Goal: Task Accomplishment & Management: Manage account settings

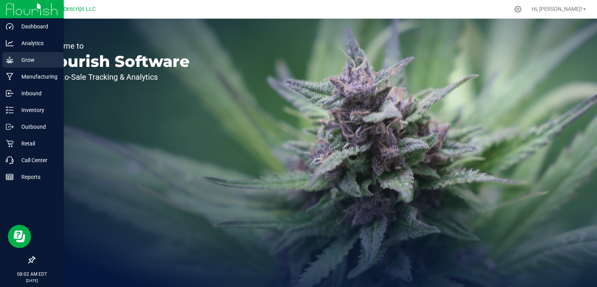
click at [21, 59] on p "Grow" at bounding box center [37, 59] width 47 height 9
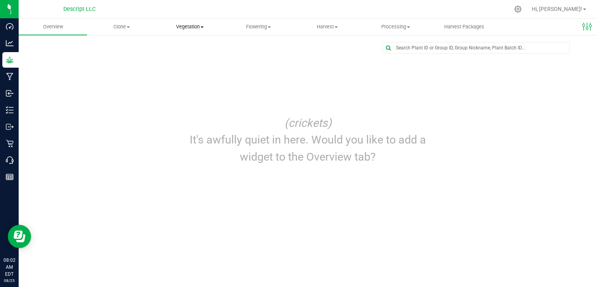
click at [177, 28] on span "Vegetation" at bounding box center [190, 26] width 68 height 7
click at [177, 67] on span "Mother groups" at bounding box center [185, 65] width 58 height 7
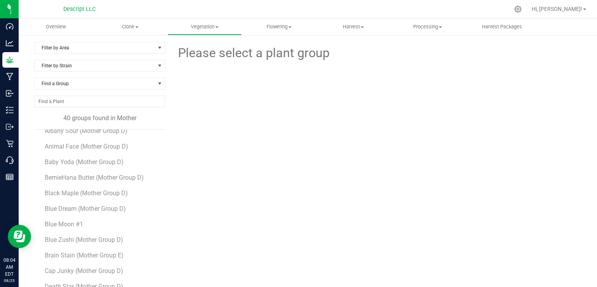
scroll to position [50, 0]
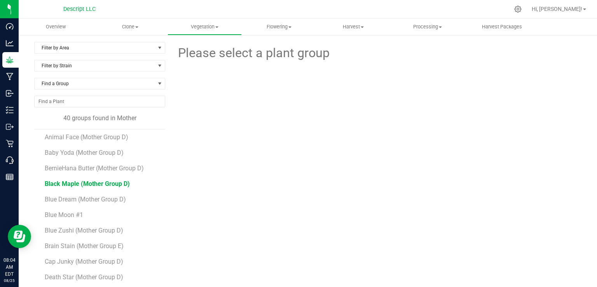
click at [97, 183] on span "Black Maple (Mother Group D)" at bounding box center [87, 183] width 85 height 7
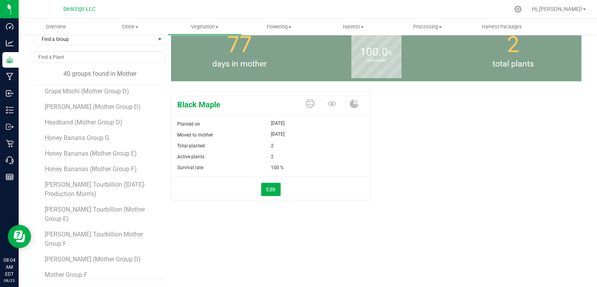
scroll to position [285, 0]
click at [118, 151] on span "Honey Bananas (Mother Group E)" at bounding box center [92, 152] width 94 height 7
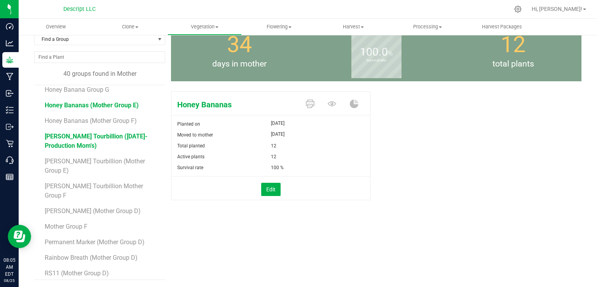
scroll to position [334, 0]
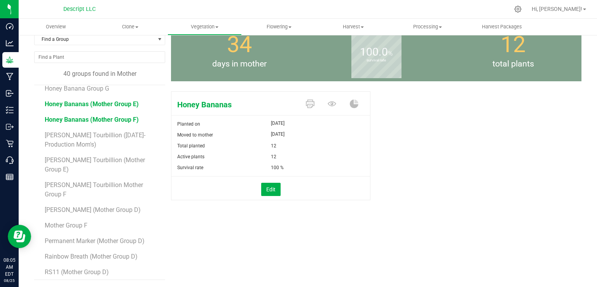
click at [116, 121] on span "Honey Bananas (Mother Group F)" at bounding box center [92, 119] width 94 height 7
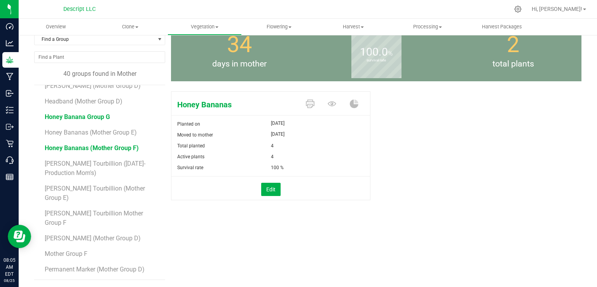
click at [103, 115] on span "Honey Banana Group G" at bounding box center [77, 116] width 65 height 7
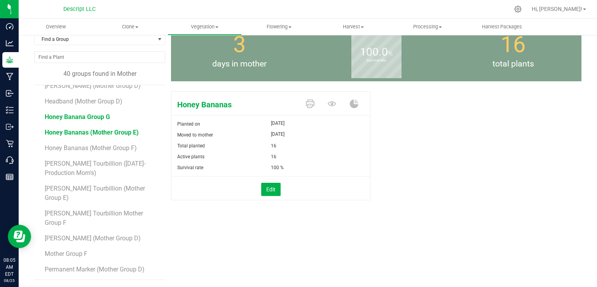
click at [101, 130] on span "Honey Bananas (Mother Group E)" at bounding box center [92, 132] width 94 height 7
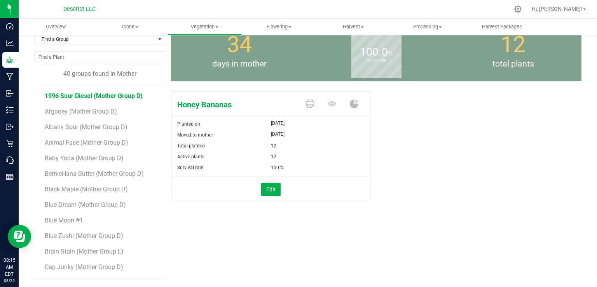
click at [121, 98] on span "1996 Sour Diesel (Mother Group D)" at bounding box center [94, 95] width 98 height 7
click at [269, 188] on button "Edit" at bounding box center [270, 189] width 19 height 13
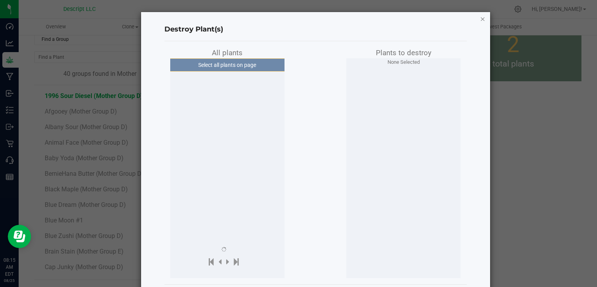
click at [480, 16] on icon "button" at bounding box center [482, 18] width 5 height 9
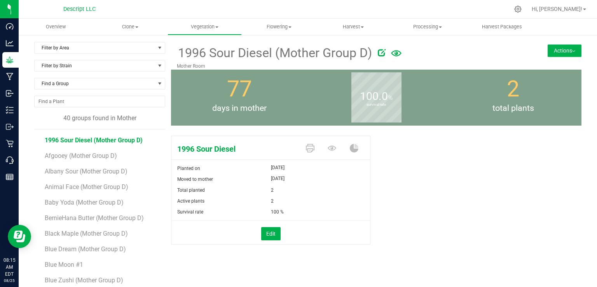
click at [564, 49] on button "Actions" at bounding box center [565, 50] width 34 height 12
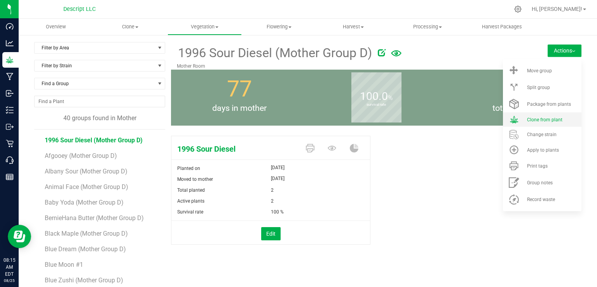
click at [538, 120] on span "Clone from plant" at bounding box center [544, 119] width 35 height 5
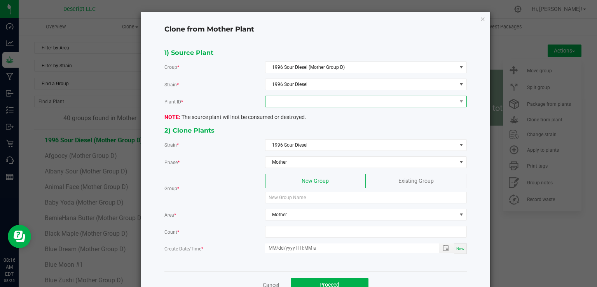
click at [293, 102] on span at bounding box center [361, 101] width 191 height 11
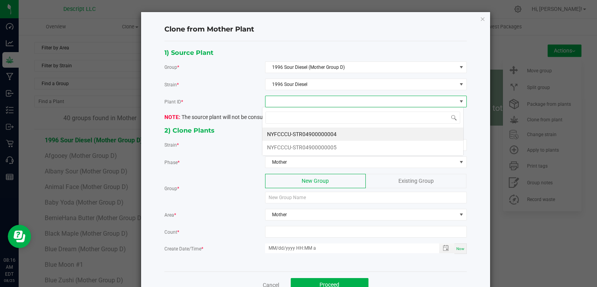
scroll to position [11, 201]
click at [293, 145] on li "NYFCCCU-STR04900000005" at bounding box center [362, 147] width 201 height 13
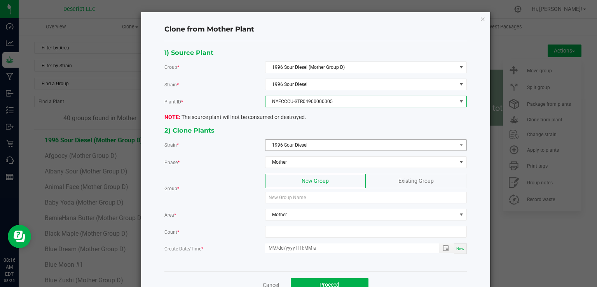
scroll to position [22, 0]
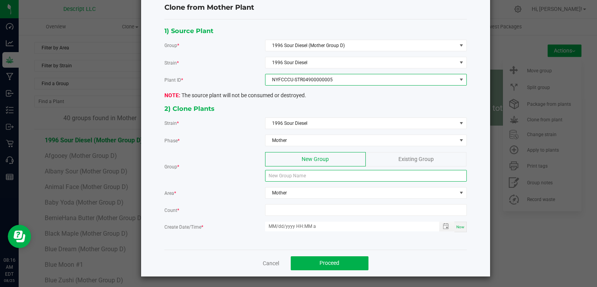
click at [325, 177] on input at bounding box center [366, 176] width 202 height 12
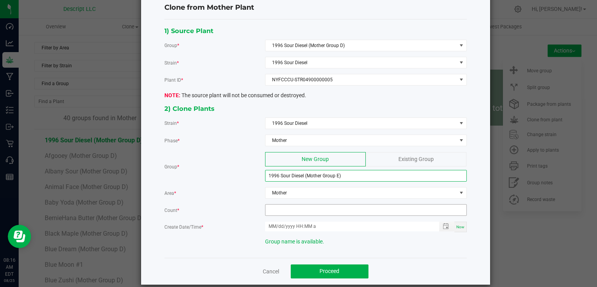
type input "1996 Sour Diesel (Mother Group E)"
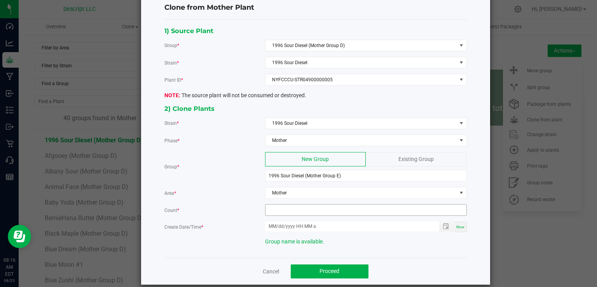
click at [345, 207] on input at bounding box center [366, 210] width 201 height 11
type input "12"
click at [457, 226] on span "Now" at bounding box center [460, 227] width 8 height 4
type input "[DATE] 8:16 AM"
click at [344, 266] on button "Proceed" at bounding box center [330, 271] width 78 height 14
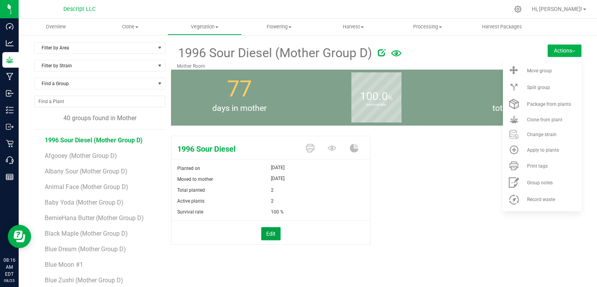
click at [271, 234] on button "Edit" at bounding box center [270, 233] width 19 height 13
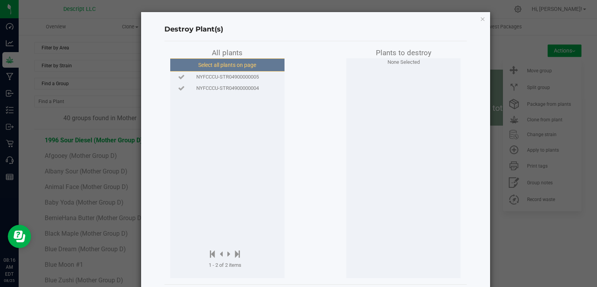
click at [232, 63] on button "Select all plants on page" at bounding box center [227, 64] width 119 height 13
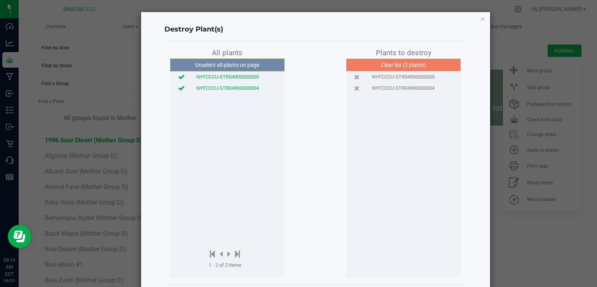
scroll to position [36, 0]
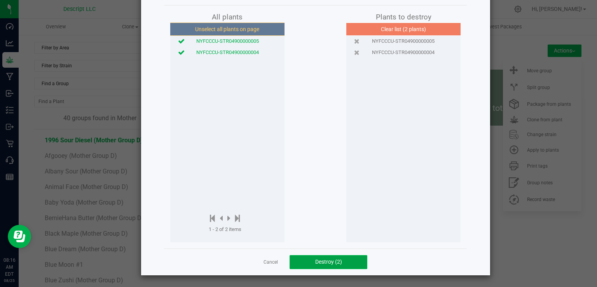
click at [332, 261] on span "Destroy (2)" at bounding box center [328, 262] width 27 height 6
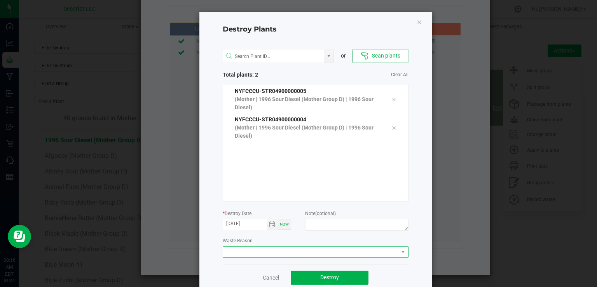
click at [310, 252] on span at bounding box center [310, 252] width 175 height 11
click at [305, 263] on li "Plant Batch Adjustment" at bounding box center [312, 265] width 185 height 13
click at [337, 279] on button "Destroy" at bounding box center [330, 278] width 78 height 14
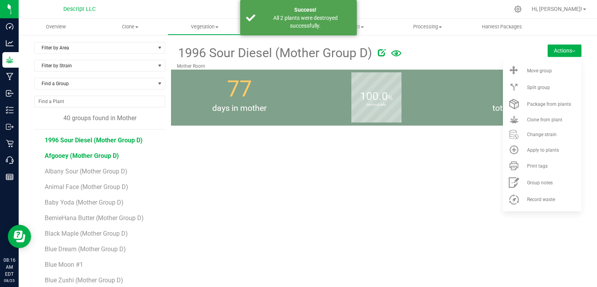
click at [108, 155] on span "Afgooey (Mother Group D)" at bounding box center [82, 155] width 74 height 7
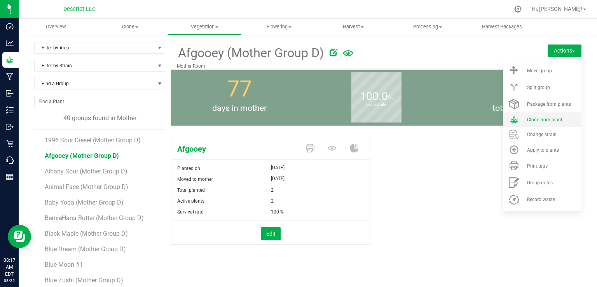
click at [537, 117] on span "Clone from plant" at bounding box center [544, 119] width 35 height 5
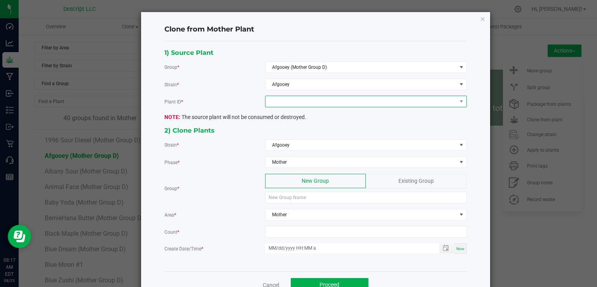
click at [285, 101] on span at bounding box center [361, 101] width 191 height 11
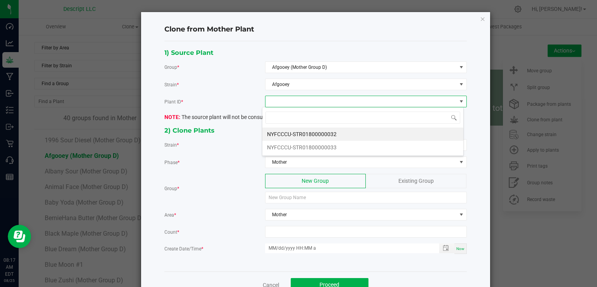
scroll to position [11, 201]
click at [287, 133] on li "NYFCCCU-STR01800000032" at bounding box center [362, 134] width 201 height 13
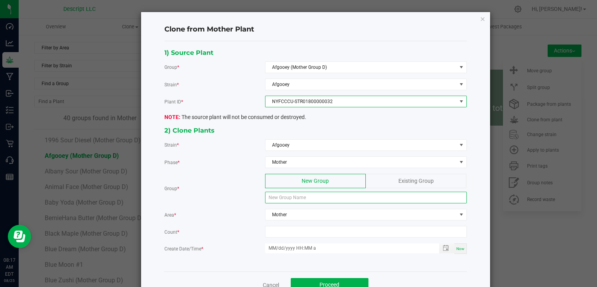
click at [314, 192] on input at bounding box center [366, 198] width 202 height 12
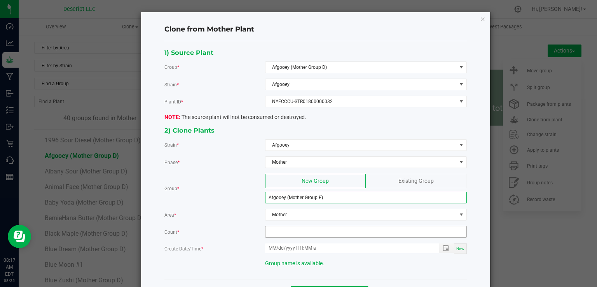
type input "Afgooey (Mother Group E)"
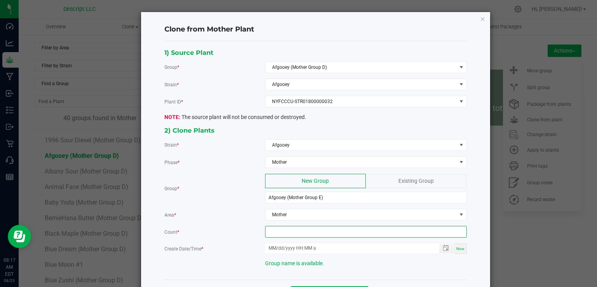
click at [299, 234] on input at bounding box center [366, 231] width 201 height 11
type input "12"
click at [460, 248] on span "Now" at bounding box center [460, 249] width 8 height 4
type input "[DATE] 8:17 AM"
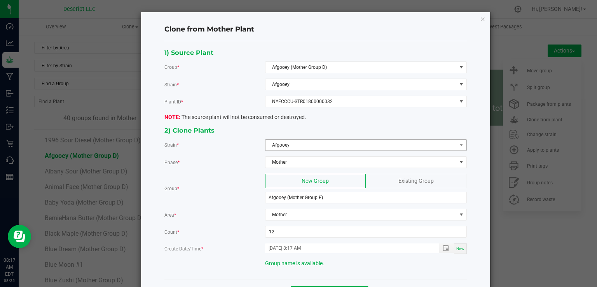
scroll to position [30, 0]
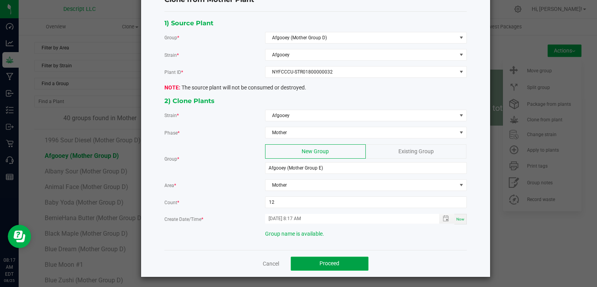
click at [347, 262] on button "Proceed" at bounding box center [330, 264] width 78 height 14
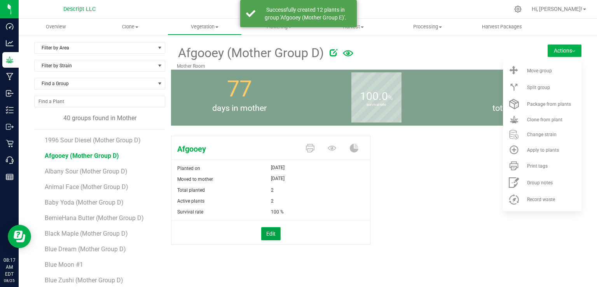
click at [272, 238] on button "Edit" at bounding box center [270, 233] width 19 height 13
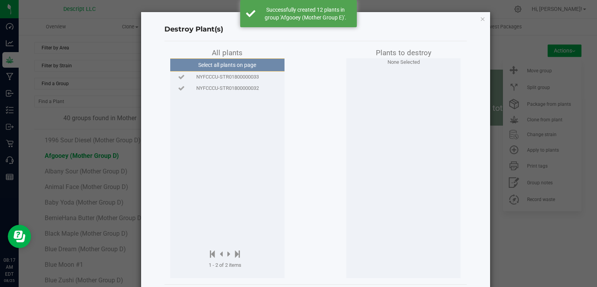
click at [240, 87] on span "NYFCCCU-STR01800000032" at bounding box center [227, 88] width 63 height 8
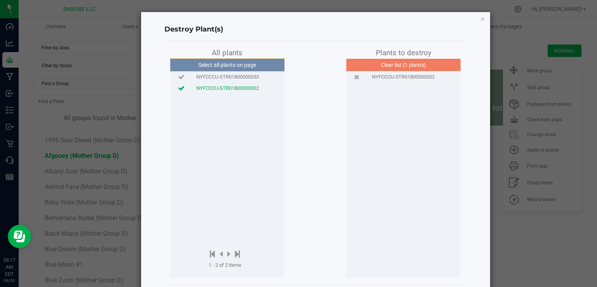
scroll to position [36, 0]
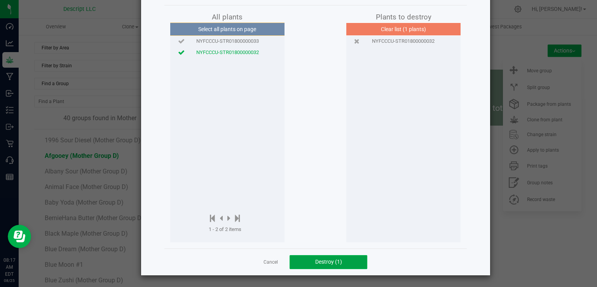
click at [325, 257] on button "Destroy (1)" at bounding box center [329, 262] width 78 height 14
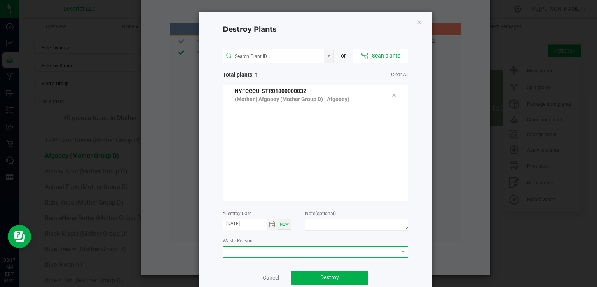
click at [311, 253] on span at bounding box center [310, 252] width 175 height 11
click at [311, 263] on li "Plant Batch Adjustment" at bounding box center [312, 265] width 185 height 13
click at [346, 280] on button "Destroy" at bounding box center [330, 278] width 78 height 14
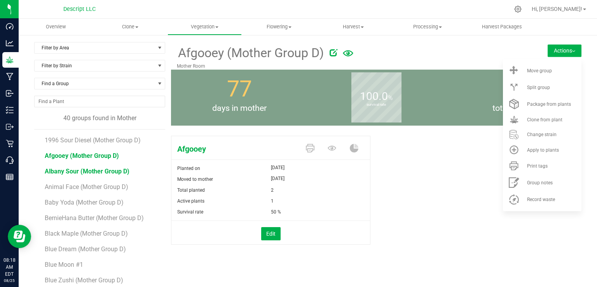
click at [108, 173] on span "Albany Sour (Mother Group D)" at bounding box center [87, 171] width 85 height 7
click at [271, 233] on button "Edit" at bounding box center [270, 233] width 19 height 13
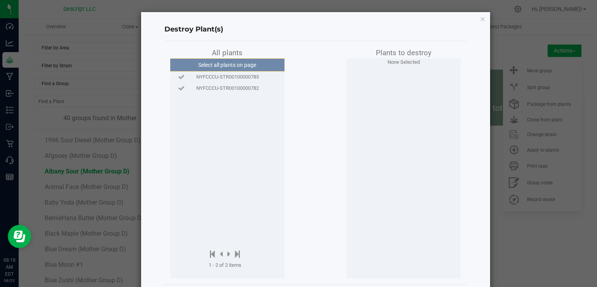
click at [235, 86] on span "NYFCCCU-STR00100000782" at bounding box center [227, 88] width 63 height 8
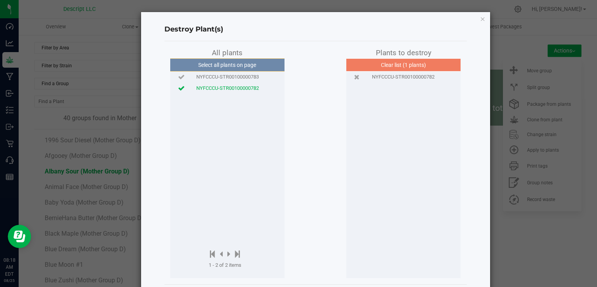
scroll to position [36, 0]
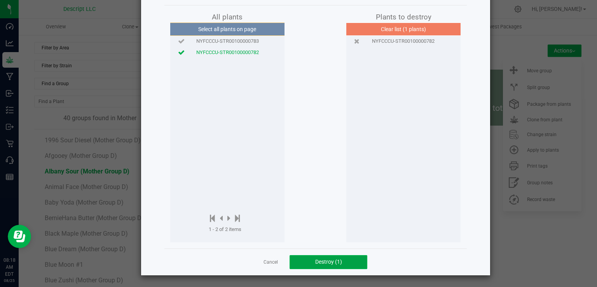
click at [342, 257] on button "Destroy (1)" at bounding box center [329, 262] width 78 height 14
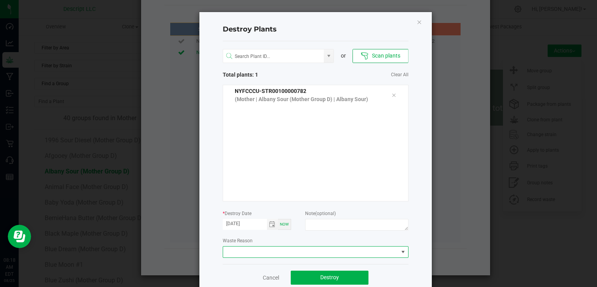
click at [342, 257] on span at bounding box center [316, 252] width 186 height 12
click at [414, 170] on div "Destroy Plants or Scan plants Total plants: 1 Clear All NYFCCCU-STR00100000782 …" at bounding box center [315, 151] width 233 height 279
drag, startPoint x: 266, startPoint y: 276, endPoint x: 262, endPoint y: 281, distance: 6.0
click at [263, 281] on link "Cancel" at bounding box center [271, 278] width 16 height 8
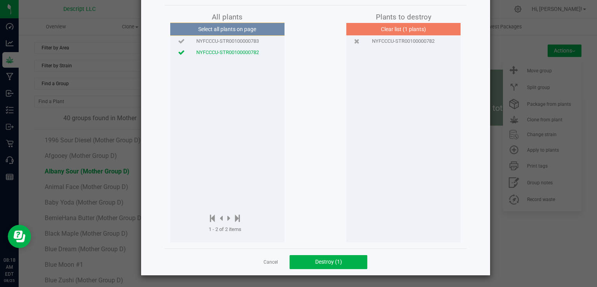
scroll to position [0, 0]
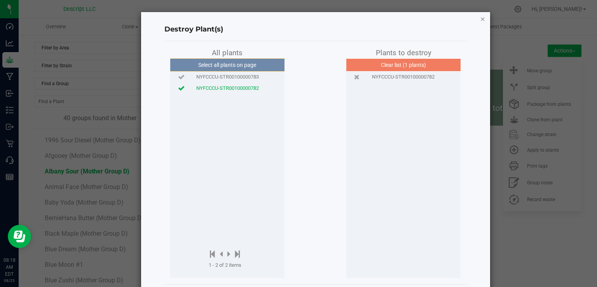
click at [480, 15] on icon "button" at bounding box center [482, 18] width 5 height 9
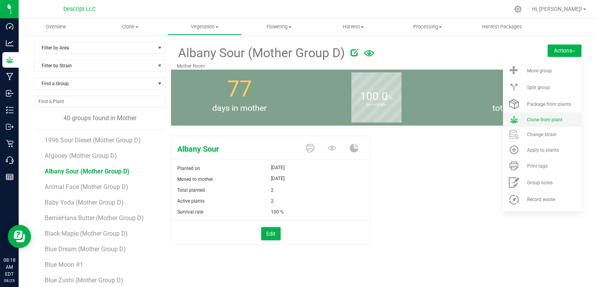
drag, startPoint x: 535, startPoint y: 123, endPoint x: 556, endPoint y: 115, distance: 21.5
click at [556, 115] on li "Clone from plant" at bounding box center [542, 119] width 79 height 14
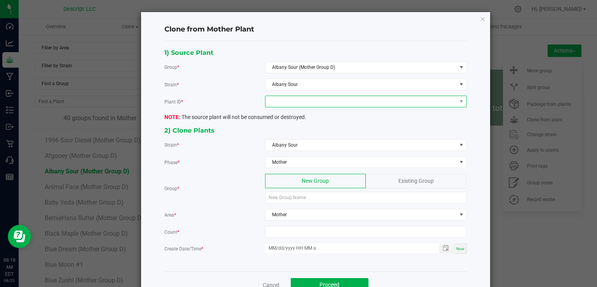
click at [274, 99] on span at bounding box center [361, 101] width 191 height 11
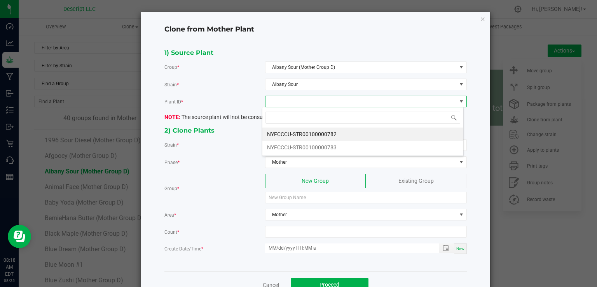
scroll to position [11, 201]
click at [285, 137] on li "NYFCCCU-STR00100000782" at bounding box center [362, 134] width 201 height 13
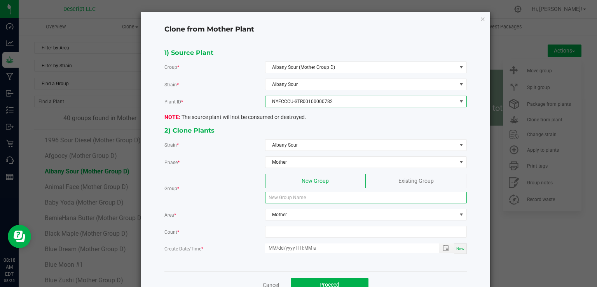
click at [292, 195] on input at bounding box center [366, 198] width 202 height 12
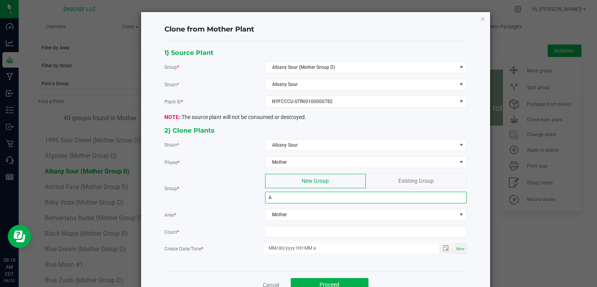
click at [292, 195] on input "A" at bounding box center [366, 198] width 202 height 12
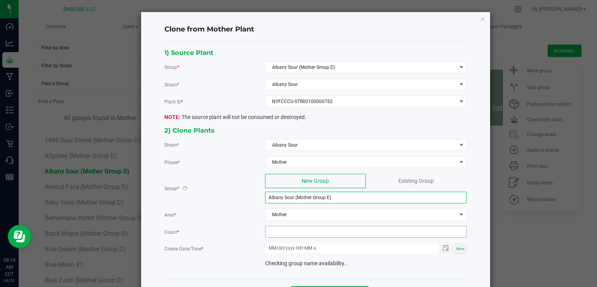
type input "Albany Sour (Mother Group E)"
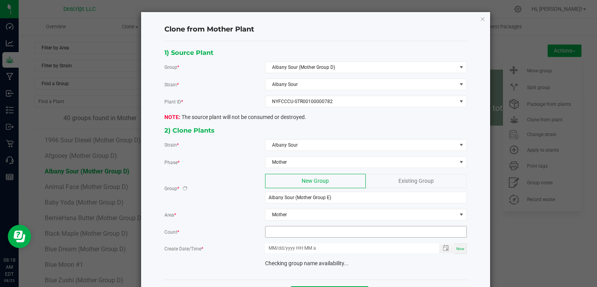
click at [292, 235] on input at bounding box center [366, 231] width 201 height 11
type input "12"
click at [456, 249] on span "Now" at bounding box center [460, 249] width 8 height 4
type input "[DATE] 8:18 AM"
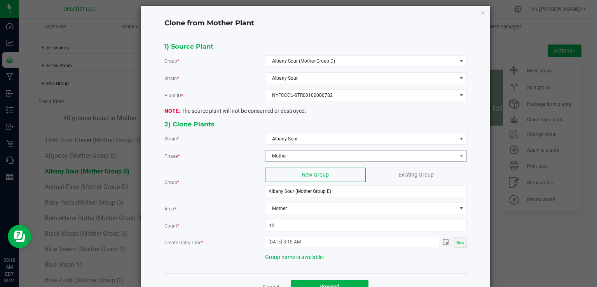
scroll to position [30, 0]
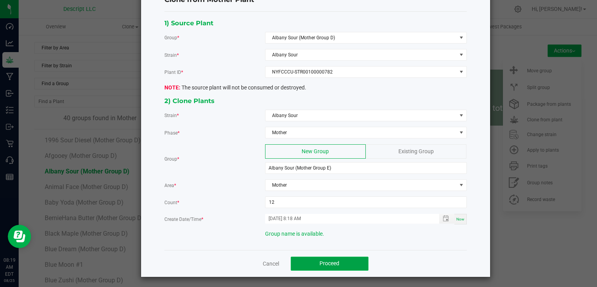
click at [346, 260] on button "Proceed" at bounding box center [330, 264] width 78 height 14
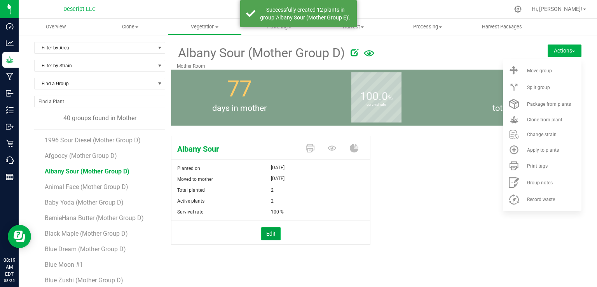
click at [271, 234] on button "Edit" at bounding box center [270, 233] width 19 height 13
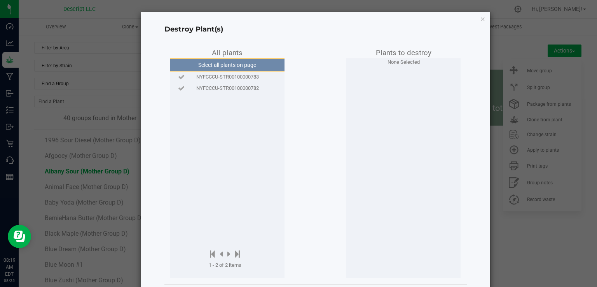
click at [253, 87] on span "NYFCCCU-STR00100000782" at bounding box center [227, 88] width 63 height 8
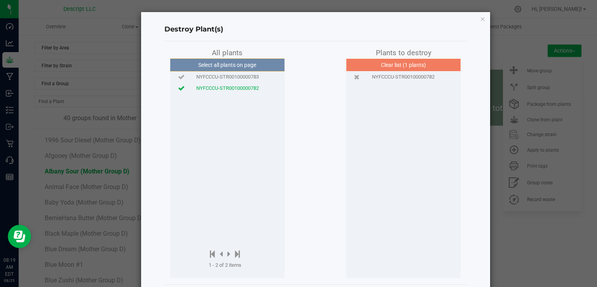
scroll to position [36, 0]
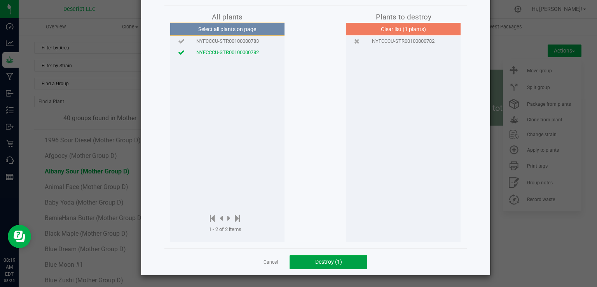
click at [353, 257] on button "Destroy (1)" at bounding box center [329, 262] width 78 height 14
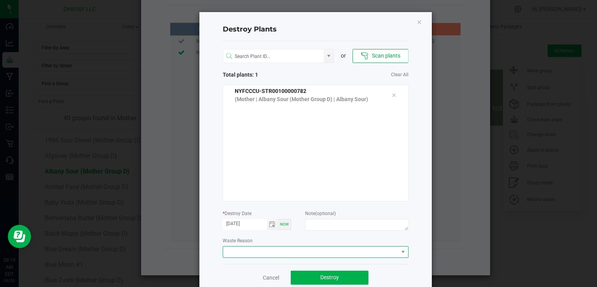
click at [323, 255] on span at bounding box center [310, 252] width 175 height 11
click at [274, 269] on li "Plant Batch Adjustment" at bounding box center [312, 265] width 185 height 13
click at [334, 278] on span "Destroy" at bounding box center [329, 277] width 19 height 6
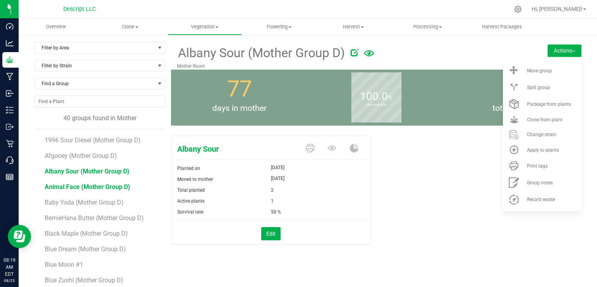
click at [108, 184] on span "Animal Face (Mother Group D)" at bounding box center [88, 186] width 86 height 7
click at [120, 201] on span "Baby Yoda (Mother Group D)" at bounding box center [85, 202] width 80 height 7
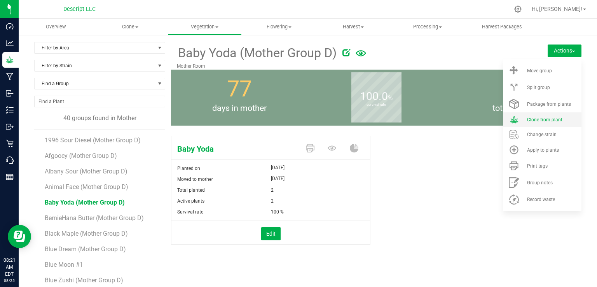
click at [540, 117] on span "Clone from plant" at bounding box center [544, 119] width 35 height 5
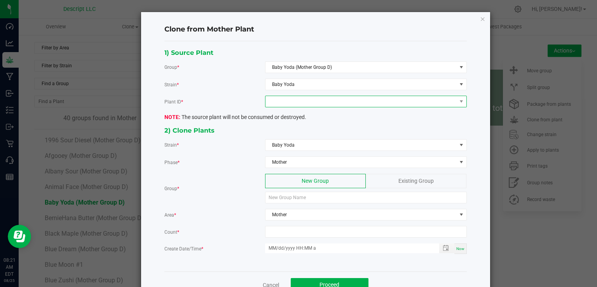
click at [280, 103] on span at bounding box center [361, 101] width 191 height 11
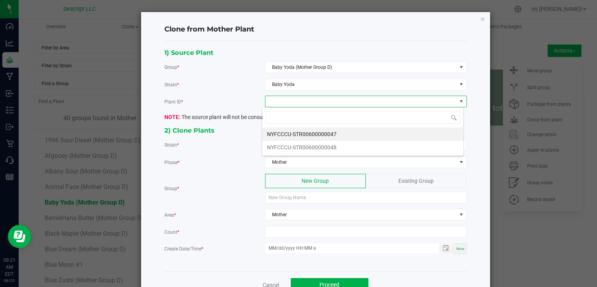
scroll to position [11, 201]
click at [295, 132] on li "NYFCCCU-STR00600000047" at bounding box center [362, 134] width 201 height 13
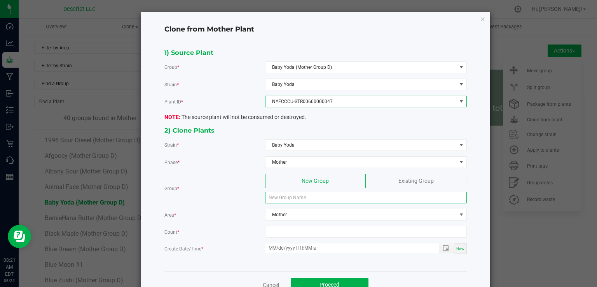
click at [303, 194] on input at bounding box center [366, 198] width 202 height 12
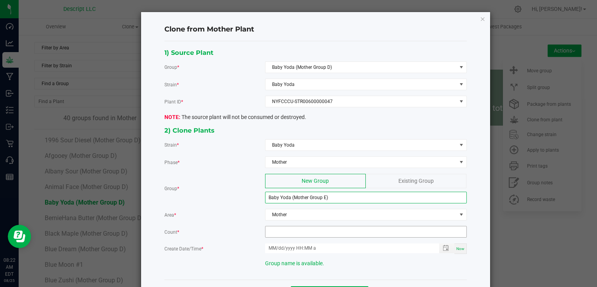
type input "Baby Yoda (Mother Group E)"
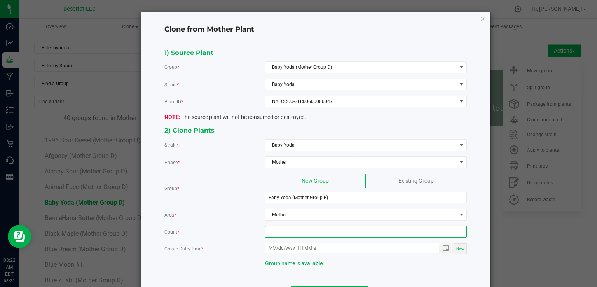
click at [299, 227] on input at bounding box center [366, 231] width 201 height 11
type input "12"
click at [457, 243] on div "Now" at bounding box center [461, 248] width 12 height 10
type input "[DATE] 8:22 AM"
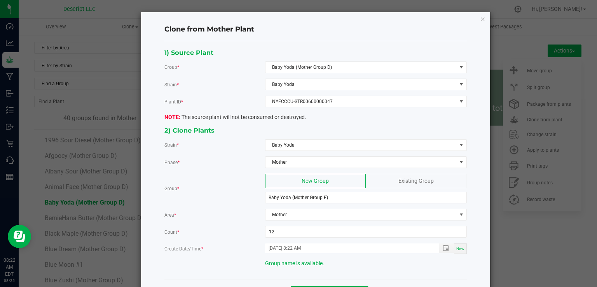
scroll to position [30, 0]
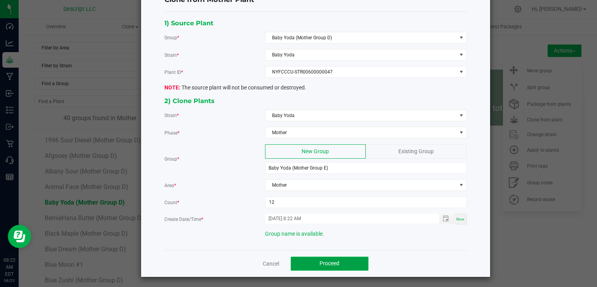
click at [338, 260] on button "Proceed" at bounding box center [330, 264] width 78 height 14
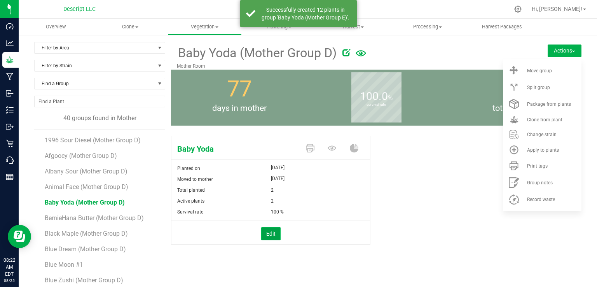
click at [273, 235] on button "Edit" at bounding box center [270, 233] width 19 height 13
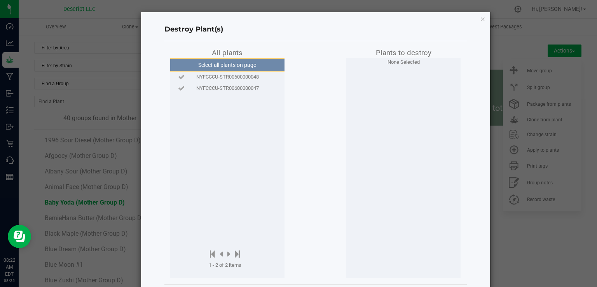
click at [234, 89] on span "NYFCCCU-STR00600000047" at bounding box center [227, 88] width 63 height 8
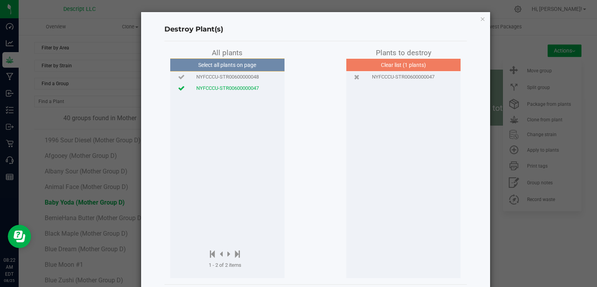
scroll to position [36, 0]
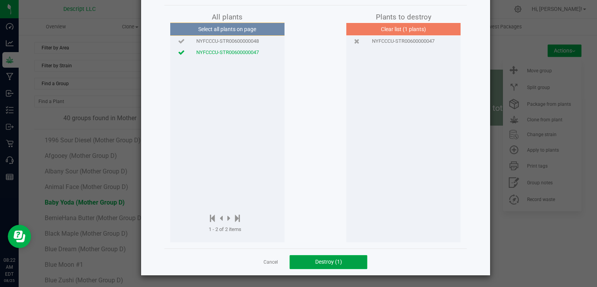
click at [329, 264] on span "Destroy (1)" at bounding box center [328, 262] width 27 height 6
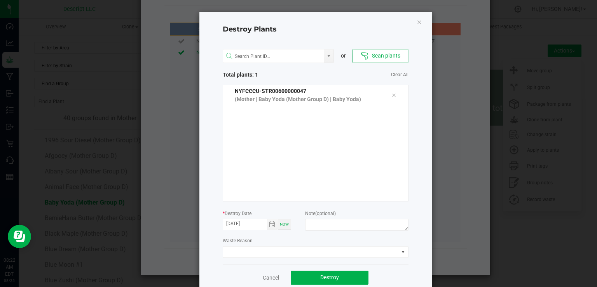
click at [329, 264] on div "Cancel Destroy" at bounding box center [316, 277] width 186 height 27
click at [326, 255] on span at bounding box center [310, 252] width 175 height 11
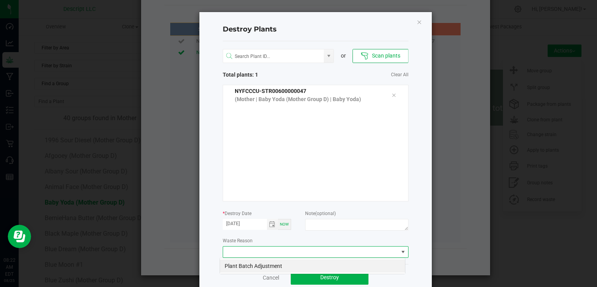
scroll to position [11, 186]
click at [306, 261] on li "Plant Batch Adjustment" at bounding box center [312, 265] width 185 height 13
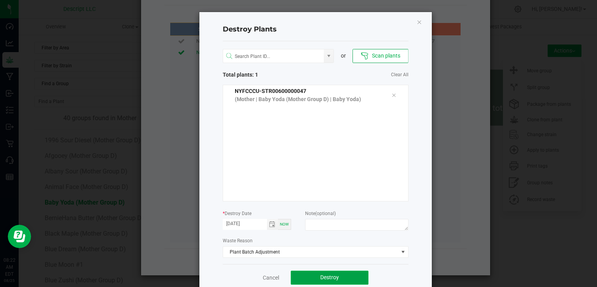
click at [313, 278] on button "Destroy" at bounding box center [330, 278] width 78 height 14
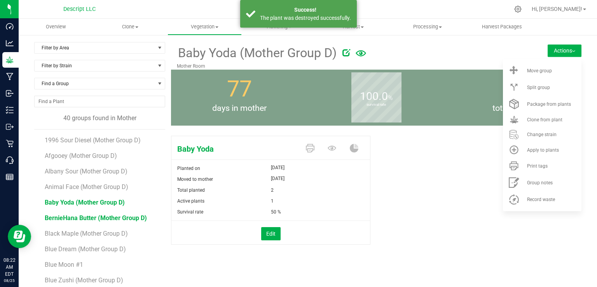
click at [136, 214] on span "BernieHana Butter (Mother Group D)" at bounding box center [96, 217] width 102 height 7
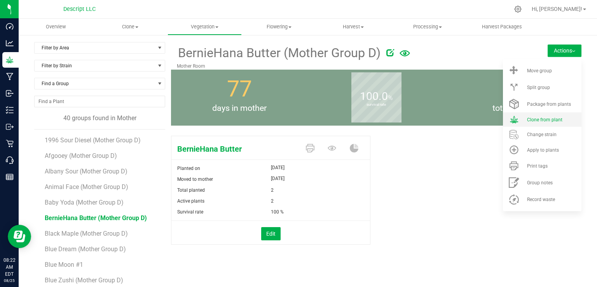
click at [539, 120] on span "Clone from plant" at bounding box center [544, 119] width 35 height 5
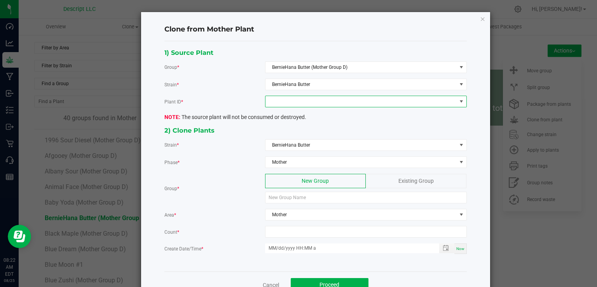
click at [299, 96] on span at bounding box center [361, 101] width 191 height 11
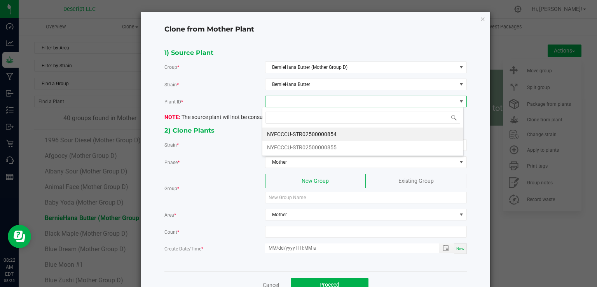
scroll to position [11, 201]
click at [313, 148] on li "NYFCCCU-STR02500000855" at bounding box center [362, 147] width 201 height 13
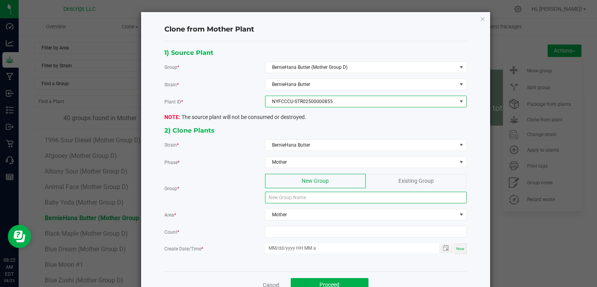
click at [307, 197] on input at bounding box center [366, 198] width 202 height 12
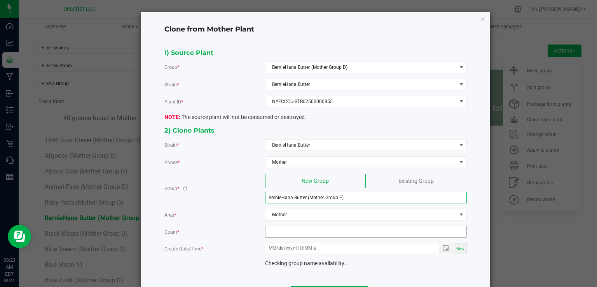
type input "BernieHana Butter (Mother Group E)"
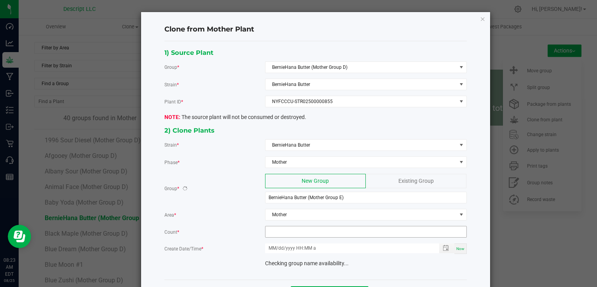
click at [308, 235] on input at bounding box center [366, 231] width 201 height 11
type input "12"
click at [458, 250] on div "Now" at bounding box center [461, 248] width 12 height 10
type input "[DATE] 8:23 AM"
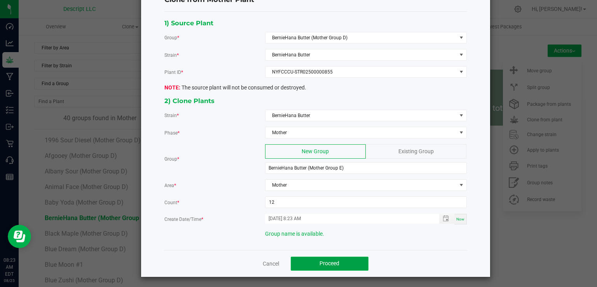
click at [325, 262] on span "Proceed" at bounding box center [330, 263] width 20 height 6
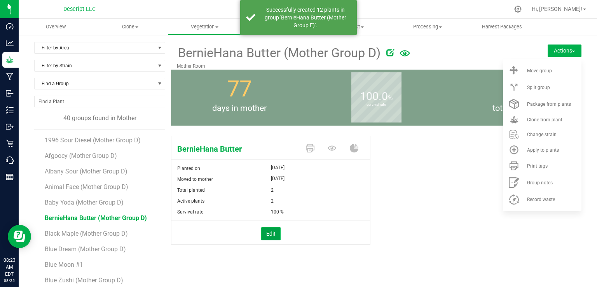
click at [274, 229] on button "Edit" at bounding box center [270, 233] width 19 height 13
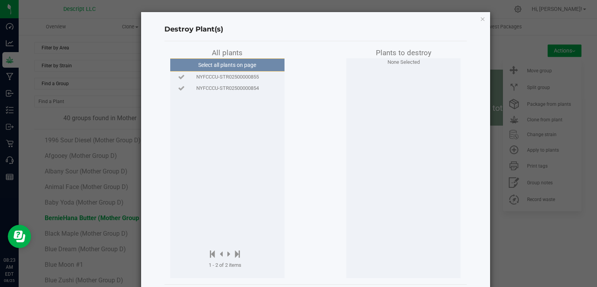
click at [252, 78] on span "NYFCCCU-STR02500000855" at bounding box center [227, 77] width 63 height 8
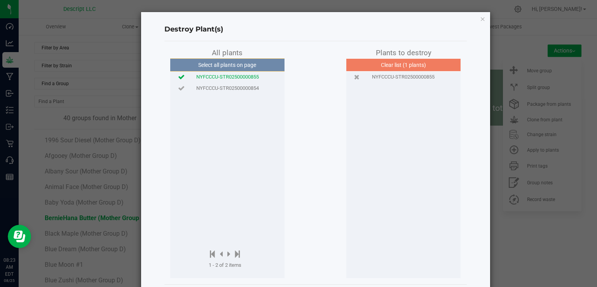
scroll to position [36, 0]
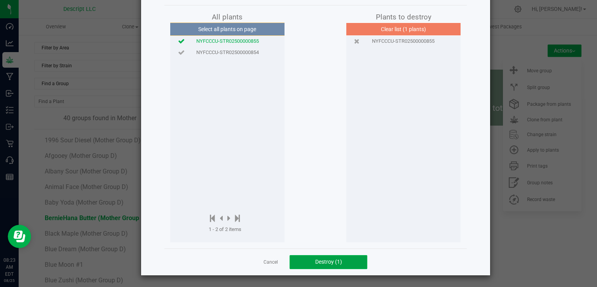
click at [356, 261] on button "Destroy (1)" at bounding box center [329, 262] width 78 height 14
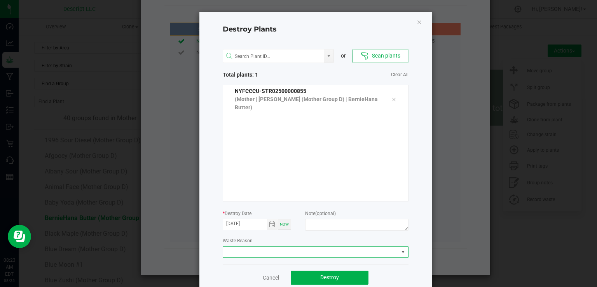
click at [292, 257] on span at bounding box center [316, 252] width 186 height 12
click at [285, 262] on li "Plant Batch Adjustment" at bounding box center [312, 265] width 185 height 13
click at [331, 276] on span "Destroy" at bounding box center [329, 277] width 19 height 6
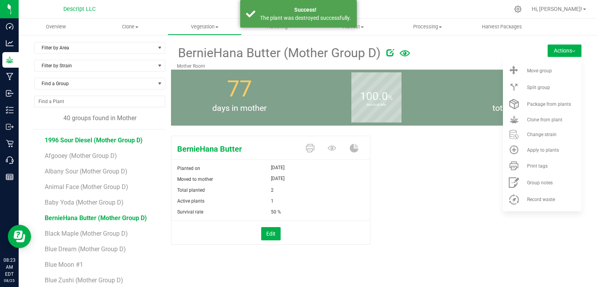
scroll to position [22, 0]
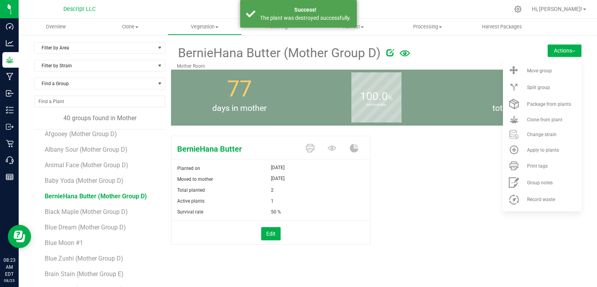
click at [111, 206] on li "Black Maple (Mother Group D)" at bounding box center [102, 209] width 115 height 16
click at [111, 209] on span "Black Maple (Mother Group D)" at bounding box center [87, 211] width 85 height 7
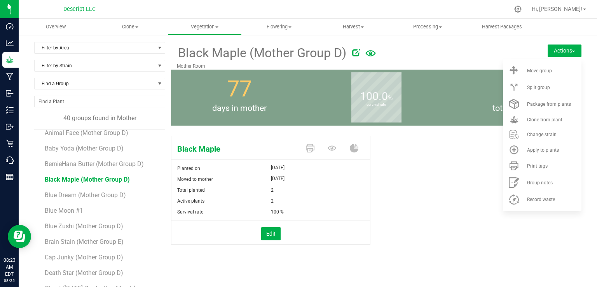
scroll to position [37, 0]
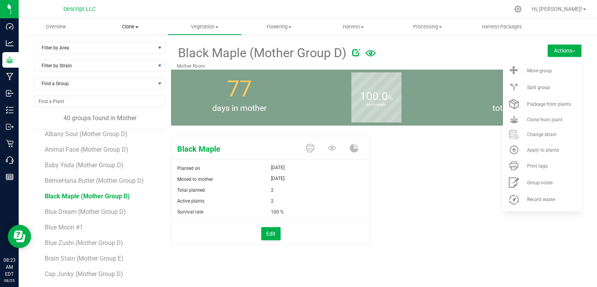
click at [127, 30] on span "Clone" at bounding box center [129, 26] width 73 height 7
click at [125, 52] on li "Cloning groups" at bounding box center [130, 56] width 74 height 9
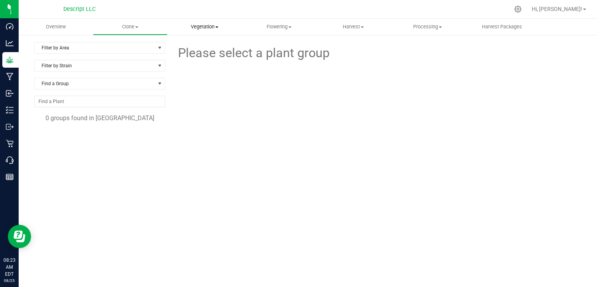
click at [201, 26] on span "Vegetation" at bounding box center [204, 26] width 73 height 7
click at [123, 23] on uib-tab-heading "Clone Create plants Cloning groups Cloning plants Apply to plants" at bounding box center [129, 27] width 73 height 16
click at [121, 58] on span "Cloning groups" at bounding box center [122, 56] width 59 height 7
click at [124, 28] on span "Clone" at bounding box center [129, 26] width 73 height 7
click at [198, 30] on span "Vegetation" at bounding box center [204, 26] width 73 height 7
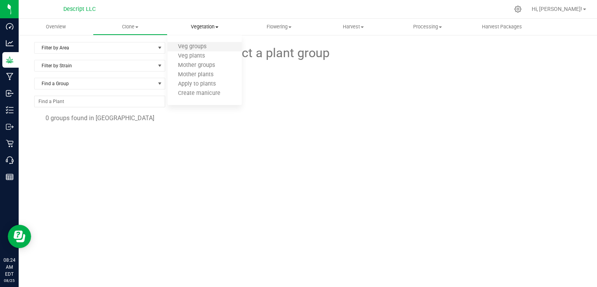
click at [197, 43] on li "Veg groups" at bounding box center [205, 46] width 74 height 9
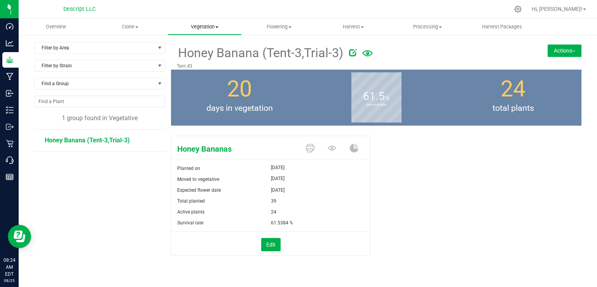
click at [195, 28] on span "Vegetation" at bounding box center [204, 26] width 73 height 7
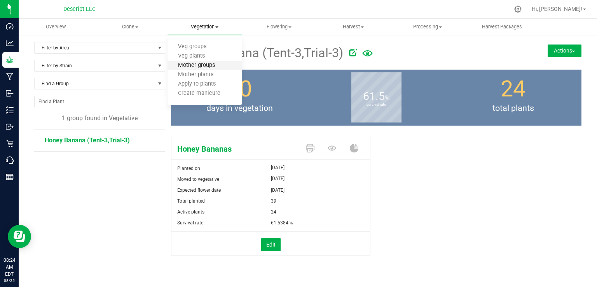
click at [196, 63] on span "Mother groups" at bounding box center [197, 65] width 58 height 7
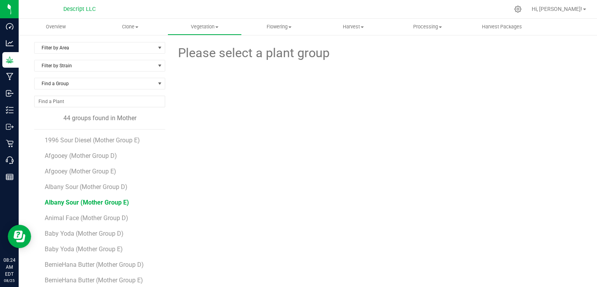
click at [104, 199] on span "Albany Sour (Mother Group E)" at bounding box center [87, 202] width 84 height 7
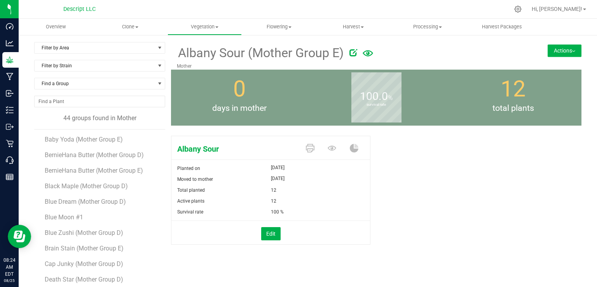
scroll to position [109, 0]
click at [210, 31] on uib-tab-heading "Vegetation Veg groups Veg plants Mother groups Mother plants Apply to plants Cr…" at bounding box center [204, 27] width 73 height 16
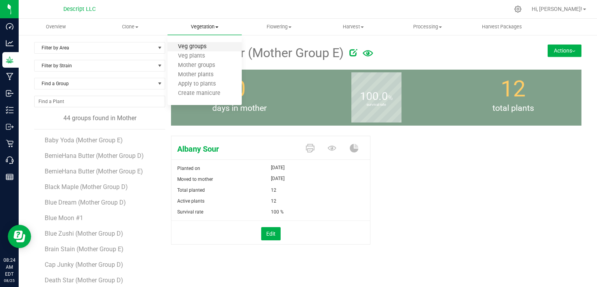
click at [199, 47] on span "Veg groups" at bounding box center [192, 47] width 49 height 7
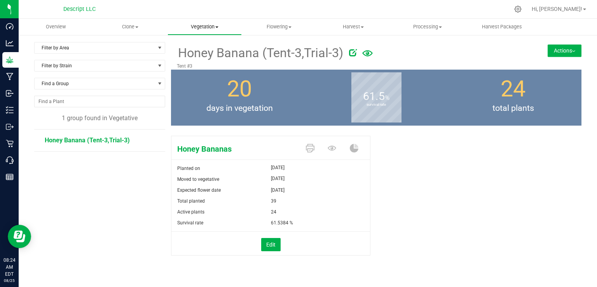
click at [208, 27] on span "Vegetation" at bounding box center [204, 26] width 73 height 7
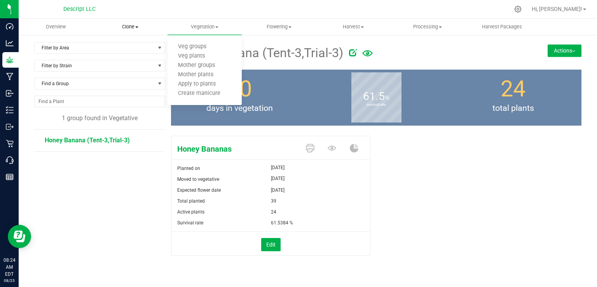
click at [129, 30] on uib-tab-heading "Clone Create plants Cloning groups Cloning plants Apply to plants" at bounding box center [129, 27] width 73 height 16
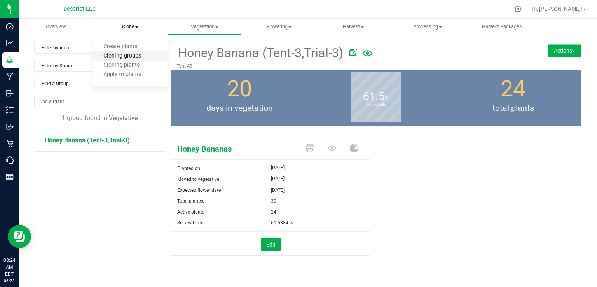
click at [124, 55] on span "Cloning groups" at bounding box center [122, 56] width 59 height 7
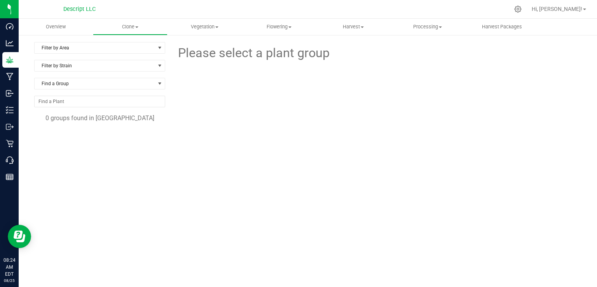
click at [210, 35] on div "Filter by Area Filter by Area All Clone Room Tent #1 Tent #2 Filter by Strain F…" at bounding box center [308, 158] width 579 height 249
click at [207, 29] on span "Vegetation" at bounding box center [204, 26] width 73 height 7
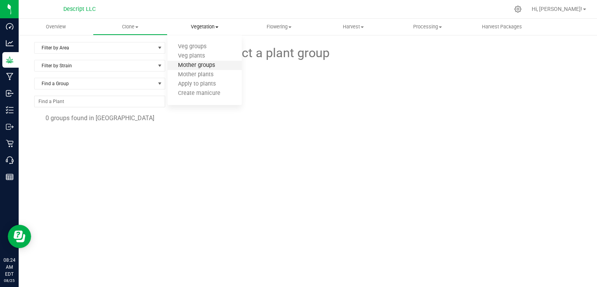
click at [198, 66] on span "Mother groups" at bounding box center [197, 65] width 58 height 7
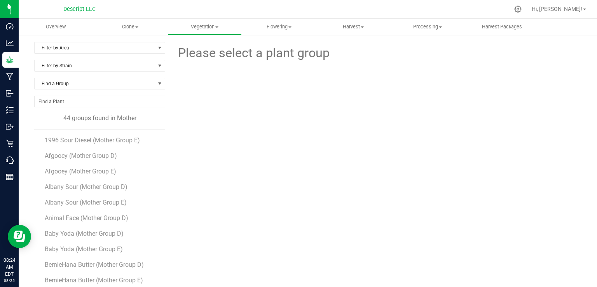
click at [165, 135] on div "Filter by Area Filter by Area All Mother Mother Room Filter by Strain Find a Gr…" at bounding box center [102, 183] width 137 height 282
click at [110, 202] on span "Black Maple (Mother Group D)" at bounding box center [87, 201] width 85 height 7
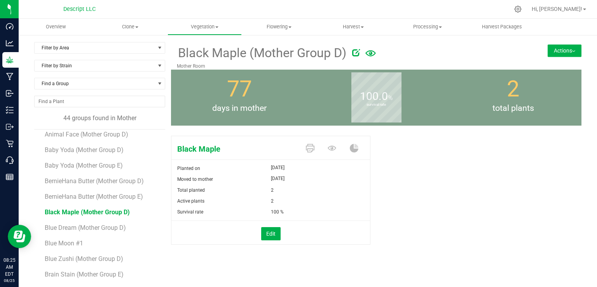
scroll to position [82, 0]
click at [133, 27] on span "Clone" at bounding box center [129, 26] width 73 height 7
click at [125, 52] on li "Cloning groups" at bounding box center [130, 56] width 74 height 9
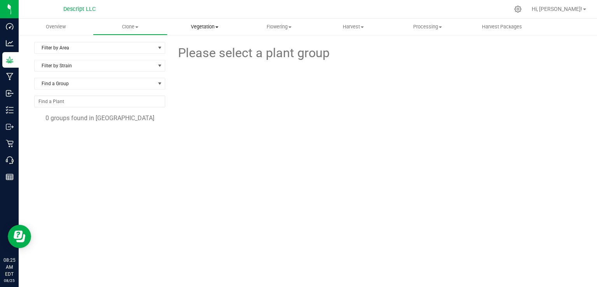
click at [214, 30] on uib-tab-heading "Vegetation Veg groups Veg plants Mother groups Mother plants Apply to plants Cr…" at bounding box center [204, 27] width 73 height 16
click at [202, 48] on span "Veg groups" at bounding box center [192, 47] width 49 height 7
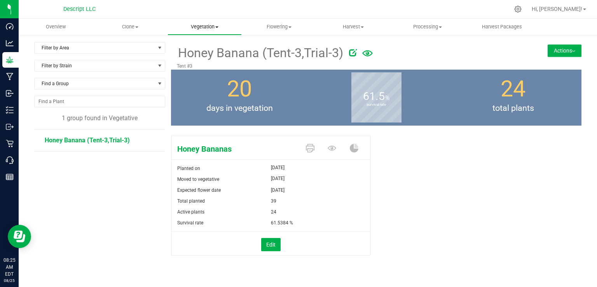
click at [212, 34] on uib-tab-heading "Vegetation Veg groups Veg plants Mother groups Mother plants Apply to plants Cr…" at bounding box center [204, 27] width 73 height 16
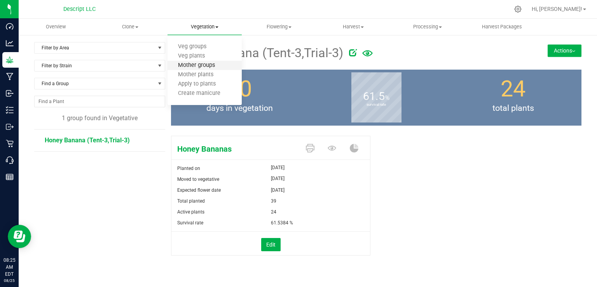
click at [202, 67] on span "Mother groups" at bounding box center [197, 65] width 58 height 7
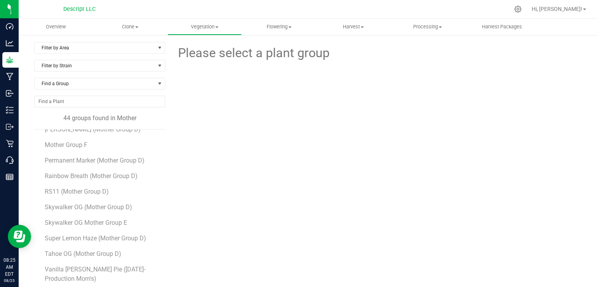
scroll to position [515, 0]
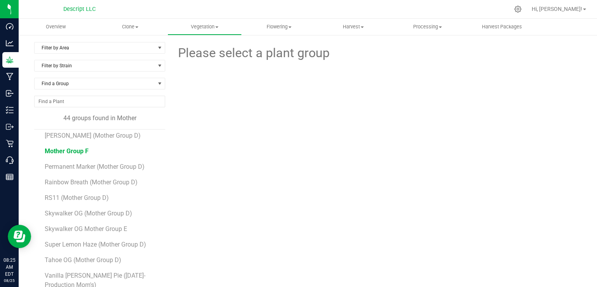
click at [64, 147] on span "Mother Group F" at bounding box center [67, 150] width 44 height 7
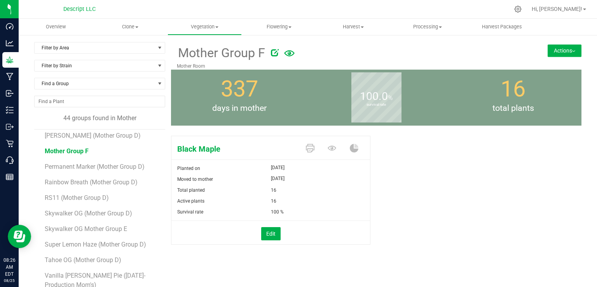
scroll to position [524, 0]
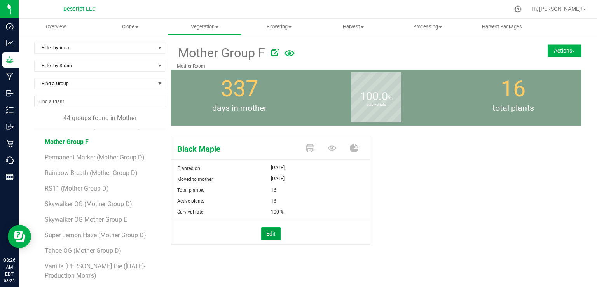
click at [275, 231] on button "Edit" at bounding box center [270, 233] width 19 height 13
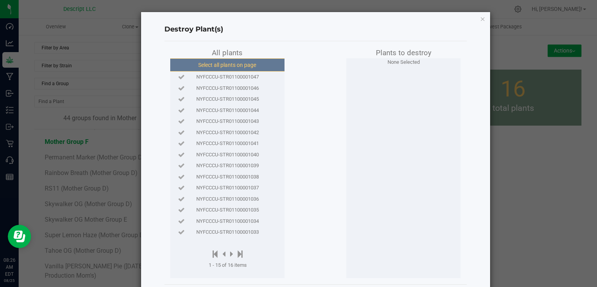
click at [229, 64] on button "Select all plants on page" at bounding box center [227, 64] width 119 height 13
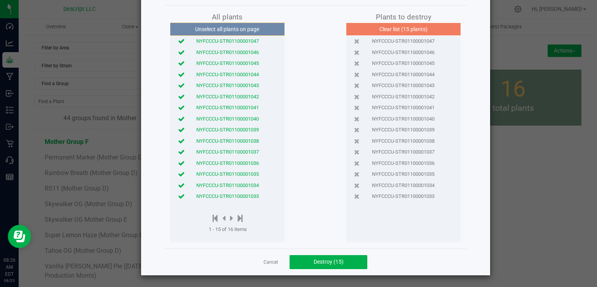
scroll to position [0, 0]
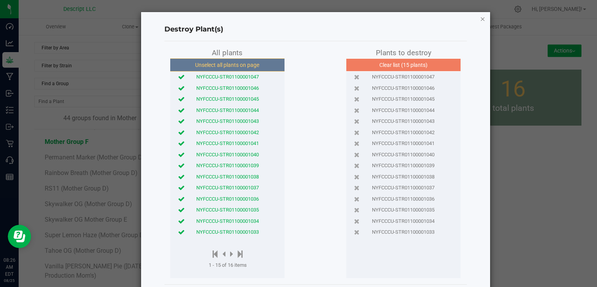
click at [481, 20] on icon "button" at bounding box center [482, 18] width 5 height 9
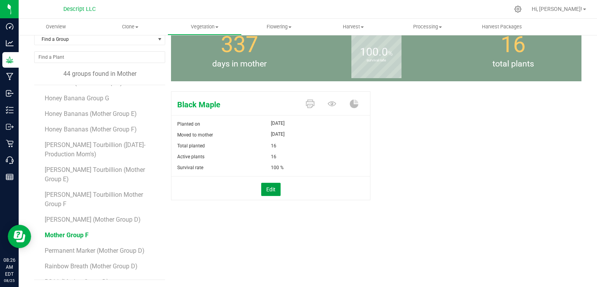
scroll to position [390, 0]
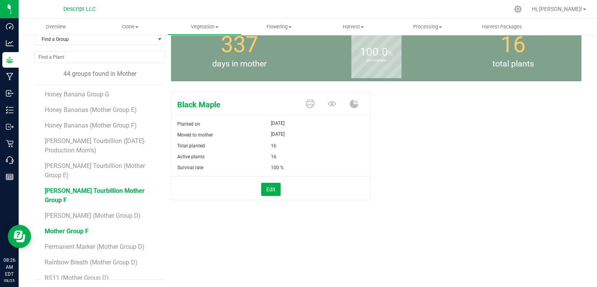
drag, startPoint x: 164, startPoint y: 243, endPoint x: 139, endPoint y: 189, distance: 60.0
drag, startPoint x: 139, startPoint y: 189, endPoint x: 114, endPoint y: 189, distance: 25.3
click at [114, 189] on span "[PERSON_NAME] Tourbillion Mother Group F" at bounding box center [95, 195] width 100 height 17
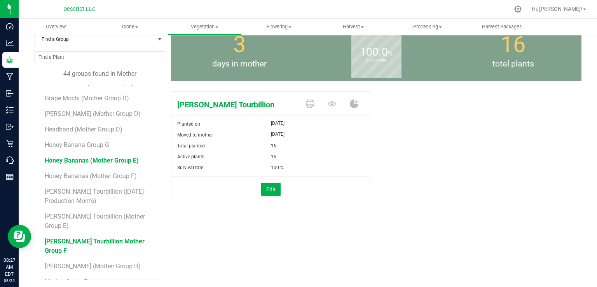
scroll to position [339, 0]
drag, startPoint x: 97, startPoint y: 145, endPoint x: 72, endPoint y: 149, distance: 25.6
click at [72, 149] on ul "1996 Sour Diesel (Mother Group E) Afgooey (Mother Group D) Afgooey (Mother Grou…" at bounding box center [105, 182] width 121 height 194
click at [58, 143] on span "Honey Banana Group G" at bounding box center [77, 145] width 65 height 7
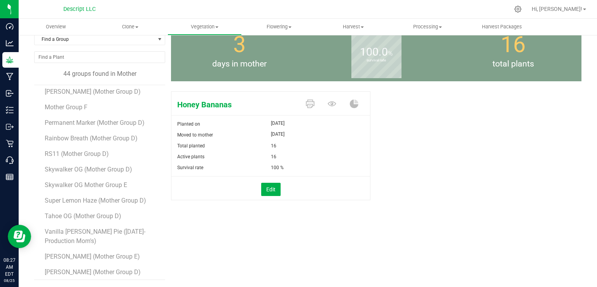
scroll to position [513, 0]
drag, startPoint x: 70, startPoint y: 97, endPoint x: 58, endPoint y: 98, distance: 12.1
click at [58, 105] on span "Mother Group F" at bounding box center [67, 108] width 44 height 7
click at [273, 192] on button "Edit" at bounding box center [270, 189] width 19 height 13
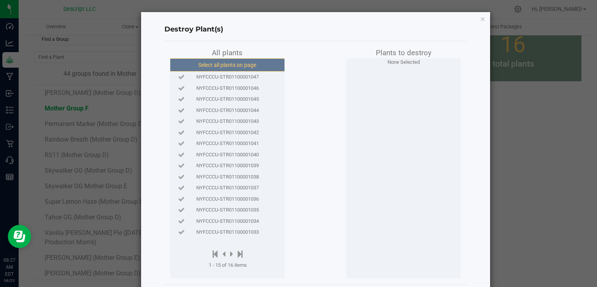
click at [229, 63] on button "Select all plants on page" at bounding box center [227, 64] width 119 height 13
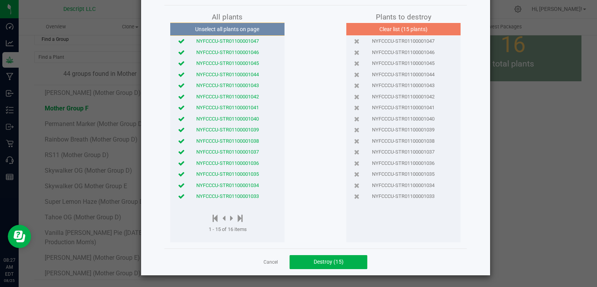
scroll to position [35, 0]
click at [337, 263] on span "Destroy (15)" at bounding box center [329, 262] width 30 height 6
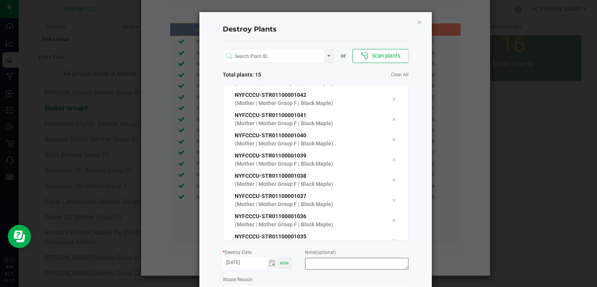
scroll to position [54, 0]
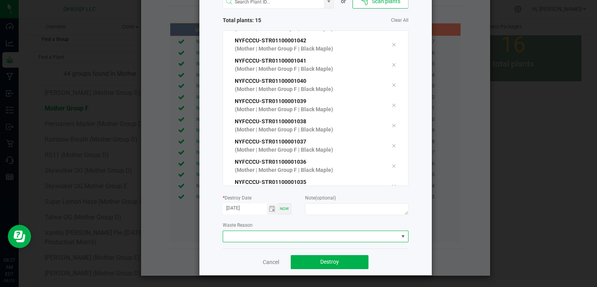
click at [299, 237] on span at bounding box center [310, 236] width 175 height 11
click at [294, 243] on li "Plant Batch Adjustment" at bounding box center [312, 249] width 185 height 13
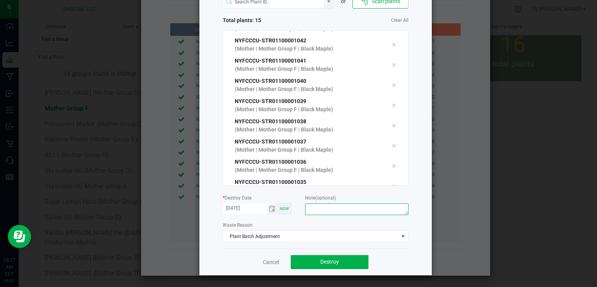
click at [331, 212] on textarea at bounding box center [356, 209] width 103 height 12
type textarea "e"
type textarea "entry error by [PERSON_NAME]"
click at [319, 255] on button "Destroy" at bounding box center [330, 262] width 78 height 14
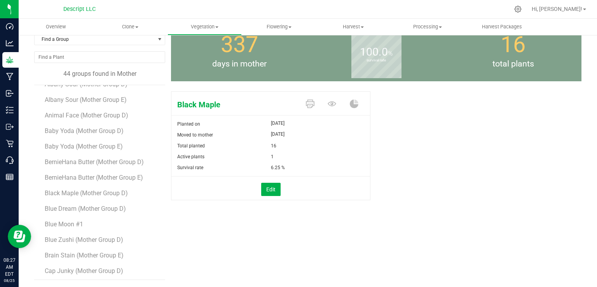
scroll to position [58, 0]
click at [97, 192] on span "Black Maple (Mother Group D)" at bounding box center [87, 193] width 85 height 7
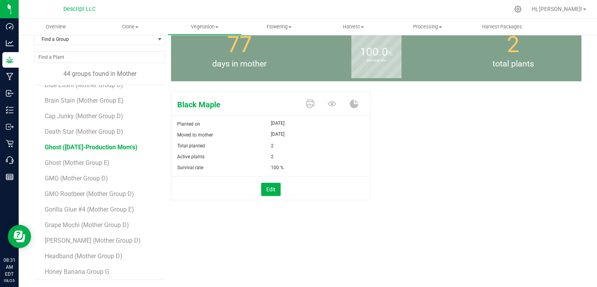
scroll to position [258, 0]
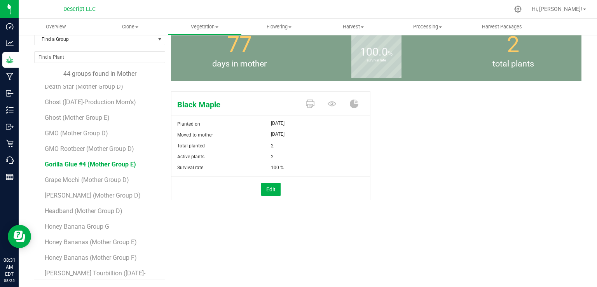
click at [115, 166] on span "Gorilla Glue #4 (Mother Group E)" at bounding box center [90, 164] width 91 height 7
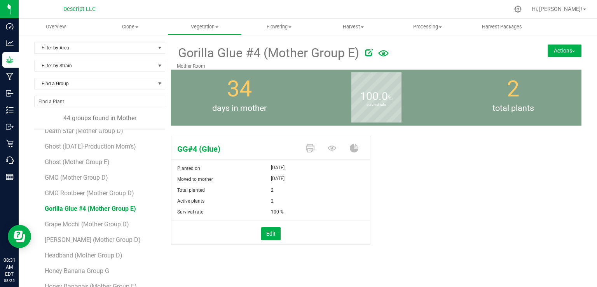
click at [552, 51] on button "Actions" at bounding box center [565, 50] width 34 height 12
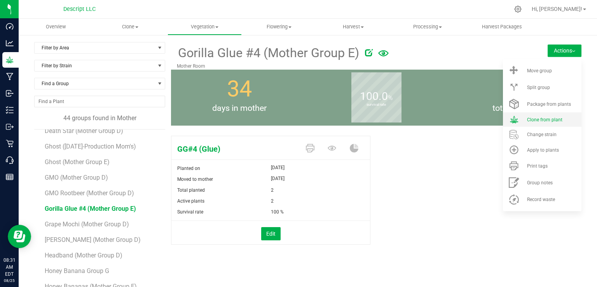
click at [546, 121] on span "Clone from plant" at bounding box center [544, 119] width 35 height 5
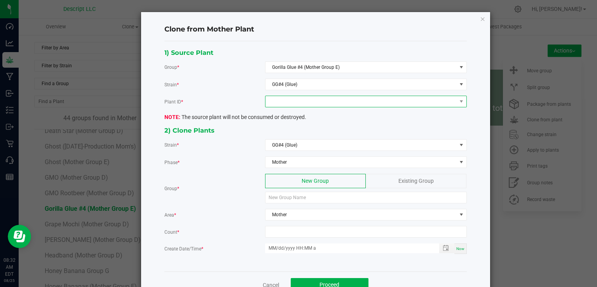
click at [297, 100] on span at bounding box center [361, 101] width 191 height 11
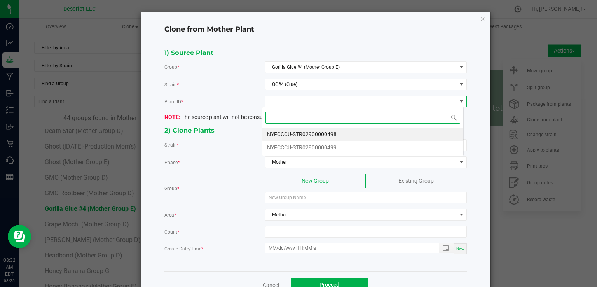
scroll to position [11, 201]
click at [299, 134] on li "NYFCCCU-STR02900000498" at bounding box center [362, 134] width 201 height 13
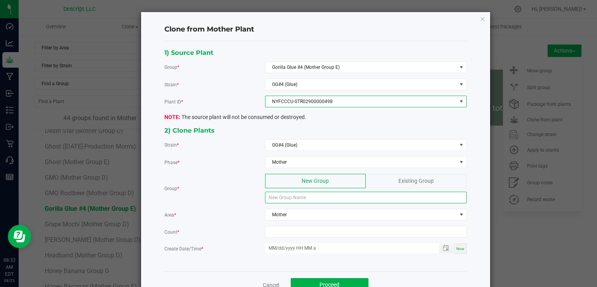
click at [292, 193] on input at bounding box center [366, 198] width 202 height 12
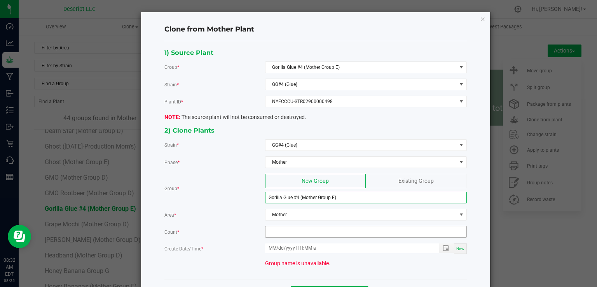
type input "Gorilla Glue #4 (Mother Group E)"
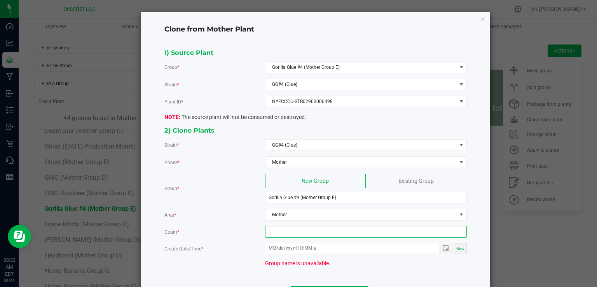
click at [299, 233] on input at bounding box center [366, 231] width 201 height 11
type input "12"
click at [227, 211] on div "Area *" at bounding box center [214, 215] width 101 height 8
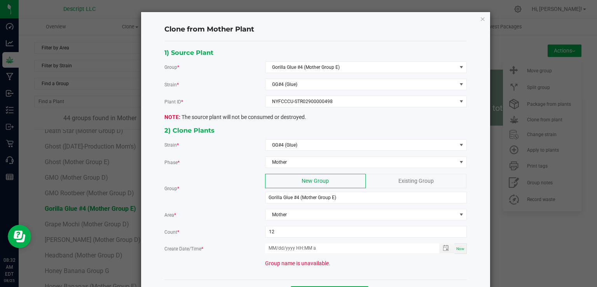
scroll to position [30, 0]
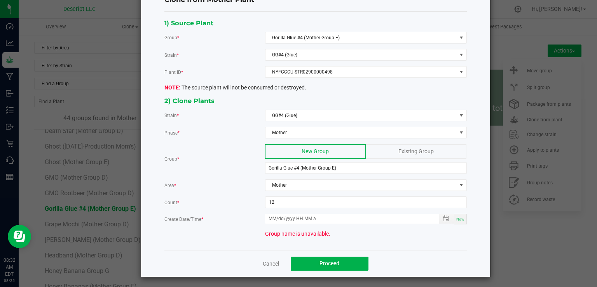
click at [462, 215] on div "Now" at bounding box center [461, 219] width 12 height 10
type input "[DATE] 8:32 AM"
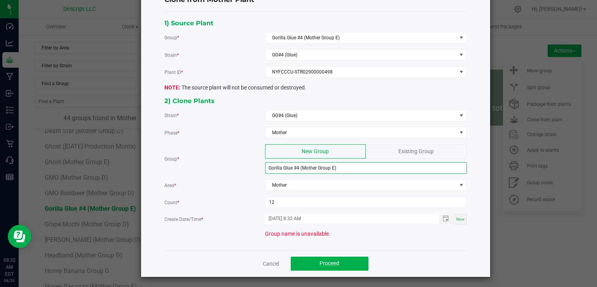
click at [330, 162] on input "Gorilla Glue #4 (Mother Group E)" at bounding box center [366, 168] width 202 height 12
type input "Gorilla Glue #4 (Mother Group F)"
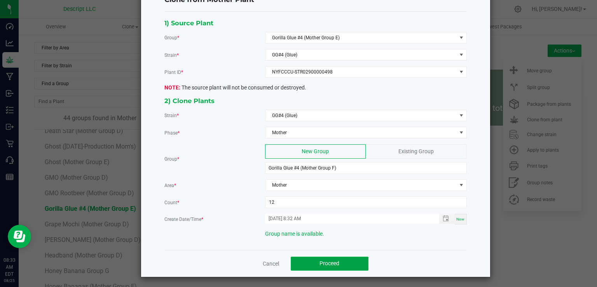
click at [354, 257] on button "Proceed" at bounding box center [330, 264] width 78 height 14
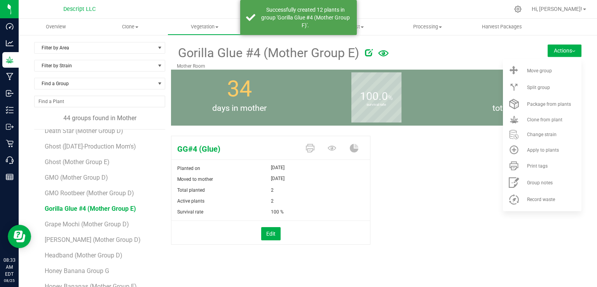
click at [438, 182] on div "GG#4 (Glue) Planted on [DATE] Moved to mother [DATE] Total planted 2 Active pla…" at bounding box center [376, 198] width 411 height 131
click at [438, 161] on div "GG#4 (Glue) Planted on [DATE] Moved to mother [DATE] Total planted 2 Active pla…" at bounding box center [376, 198] width 411 height 131
click at [464, 41] on div "Filter by Area Filter by Area All Mother Mother Room Filter by Strain Find a Gr…" at bounding box center [308, 183] width 579 height 298
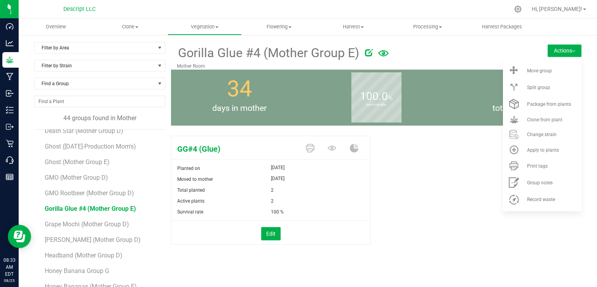
click at [464, 41] on div "Filter by Area Filter by Area All Mother Mother Room Filter by Strain Find a Gr…" at bounding box center [308, 183] width 579 height 298
click at [451, 52] on div at bounding box center [439, 52] width 148 height 16
click at [456, 86] on div "2 total plants" at bounding box center [513, 98] width 137 height 56
click at [272, 235] on button "Edit" at bounding box center [270, 233] width 19 height 13
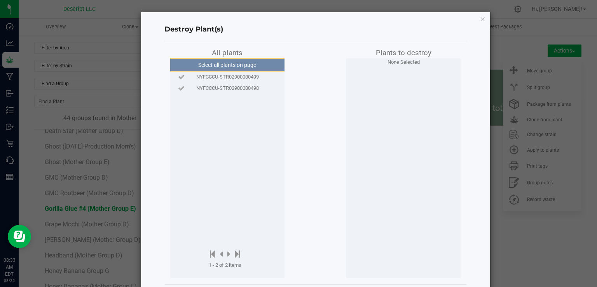
click at [244, 88] on span "NYFCCCU-STR02900000498" at bounding box center [227, 88] width 63 height 8
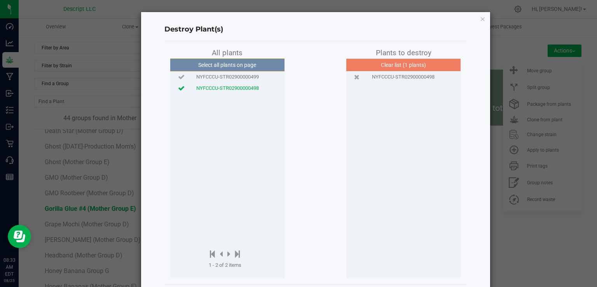
scroll to position [36, 0]
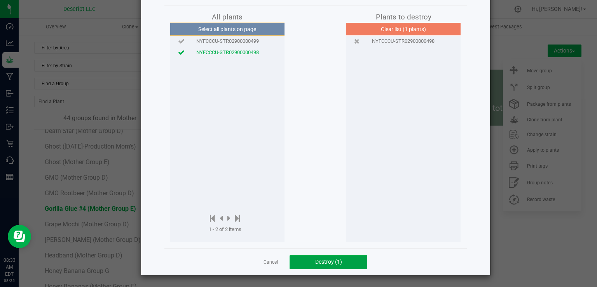
click at [318, 264] on span "Destroy (1)" at bounding box center [328, 262] width 27 height 6
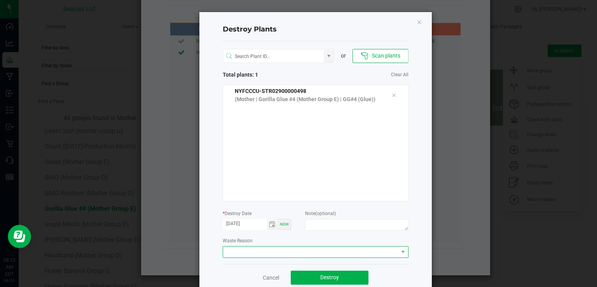
click at [263, 250] on span at bounding box center [310, 252] width 175 height 11
click at [260, 265] on li "Plant Batch Adjustment" at bounding box center [312, 265] width 185 height 13
click at [329, 277] on span "Destroy" at bounding box center [329, 277] width 19 height 6
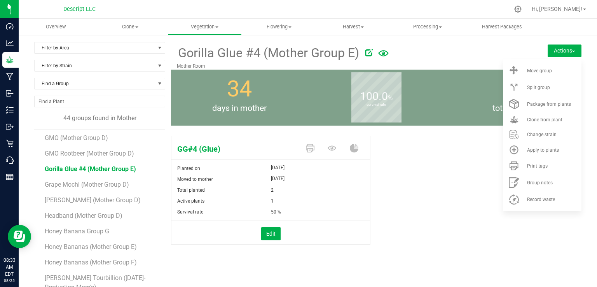
scroll to position [299, 0]
click at [126, 183] on span "Grape Mochi (Mother Group D)" at bounding box center [88, 183] width 86 height 7
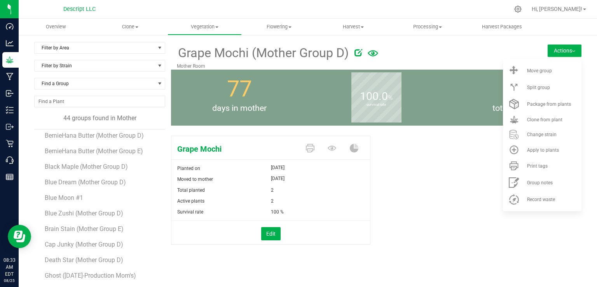
scroll to position [133, 0]
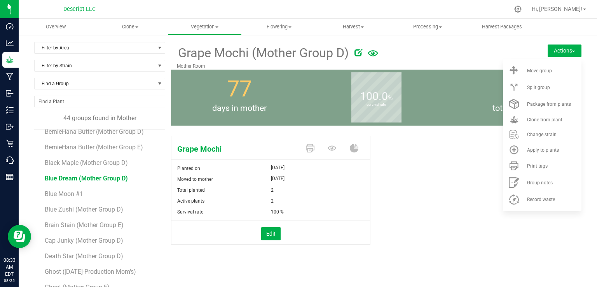
click at [75, 179] on span "Blue Dream (Mother Group D)" at bounding box center [86, 178] width 83 height 7
click at [531, 122] on li "Clone from plant" at bounding box center [542, 119] width 79 height 14
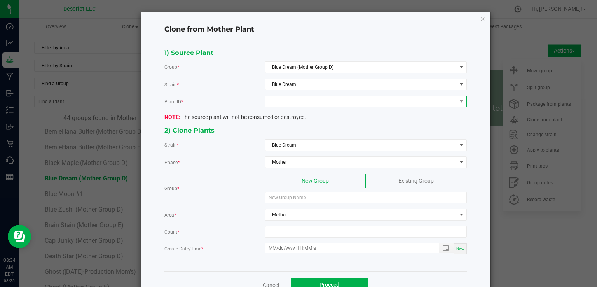
click at [291, 102] on span at bounding box center [361, 101] width 191 height 11
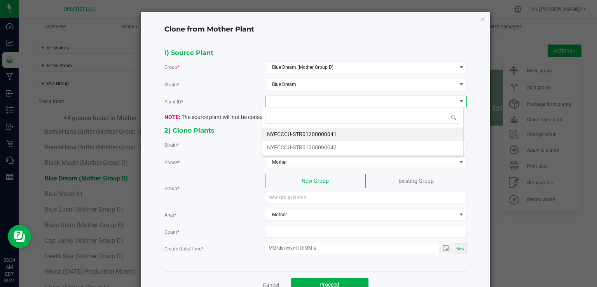
scroll to position [11, 201]
click at [298, 139] on li "NYFCCCU-STR01200000041" at bounding box center [362, 134] width 201 height 13
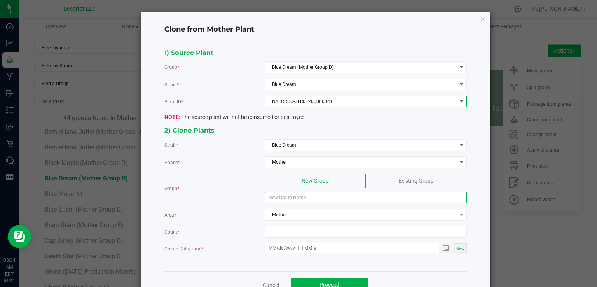
click at [295, 197] on input at bounding box center [366, 198] width 202 height 12
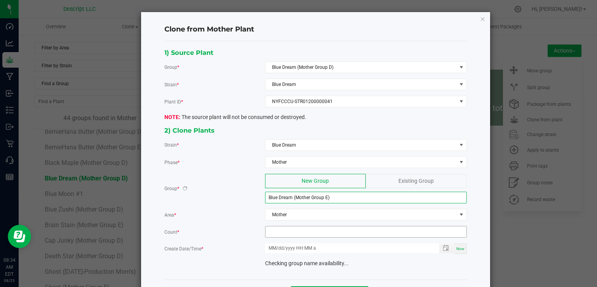
type input "Blue Dream (Mother Group E)"
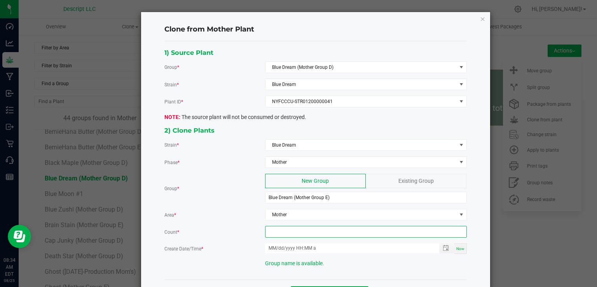
click at [312, 234] on input at bounding box center [366, 231] width 201 height 11
type input "12"
click at [456, 247] on span "Now" at bounding box center [460, 249] width 8 height 4
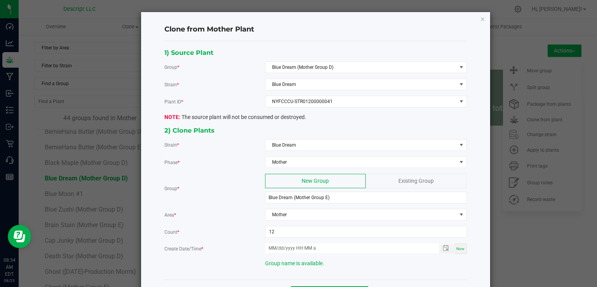
type input "[DATE] 8:34 AM"
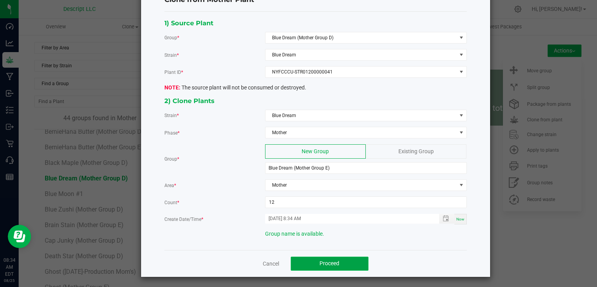
click at [345, 262] on button "Proceed" at bounding box center [330, 264] width 78 height 14
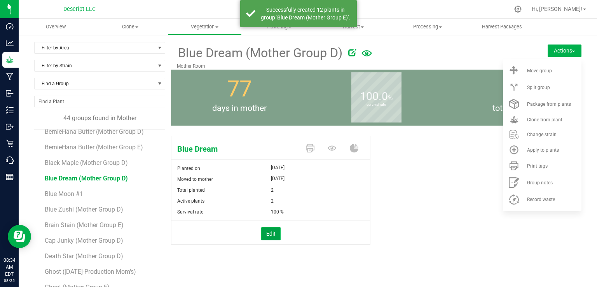
click at [274, 231] on button "Edit" at bounding box center [270, 233] width 19 height 13
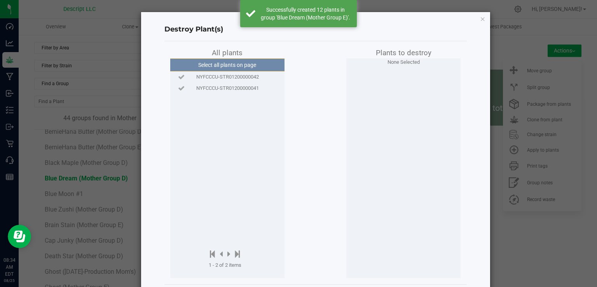
click at [241, 86] on span "NYFCCCU-STR01200000041" at bounding box center [227, 88] width 63 height 8
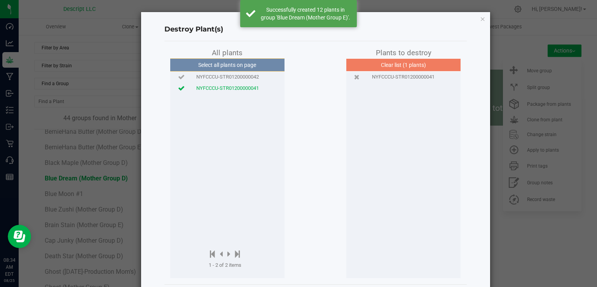
scroll to position [36, 0]
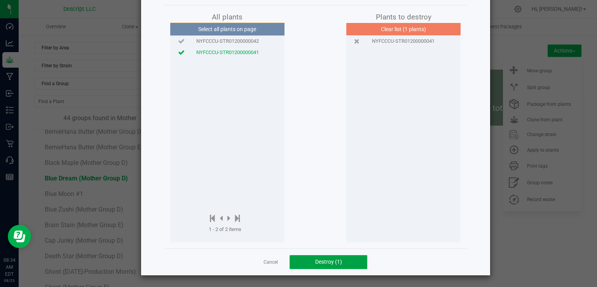
click at [319, 259] on span "Destroy (1)" at bounding box center [328, 262] width 27 height 6
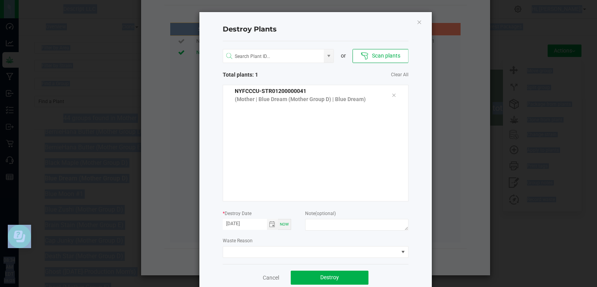
click at [319, 259] on div "or Scan plants Total plants: 1 Clear All NYFCCCU-STR01200000041 (Mother | Blue …" at bounding box center [316, 152] width 186 height 223
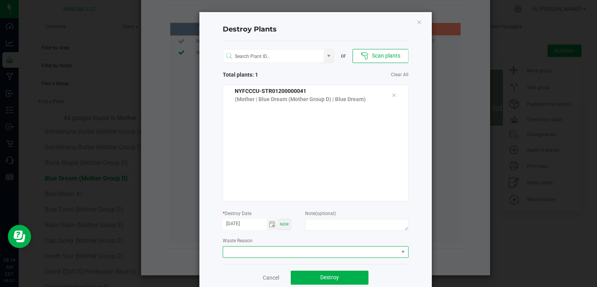
click at [286, 248] on span at bounding box center [310, 252] width 175 height 11
click at [276, 263] on li "Plant Batch Adjustment" at bounding box center [312, 265] width 185 height 13
click at [323, 280] on button "Destroy" at bounding box center [330, 278] width 78 height 14
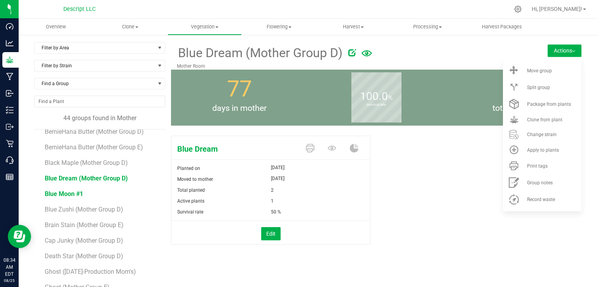
click at [79, 195] on span "Blue Moon #1" at bounding box center [64, 193] width 38 height 7
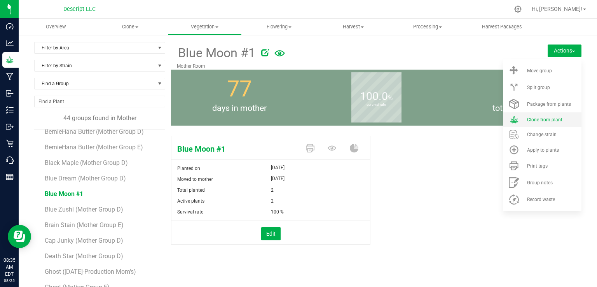
click at [535, 115] on li "Clone from plant" at bounding box center [542, 119] width 79 height 14
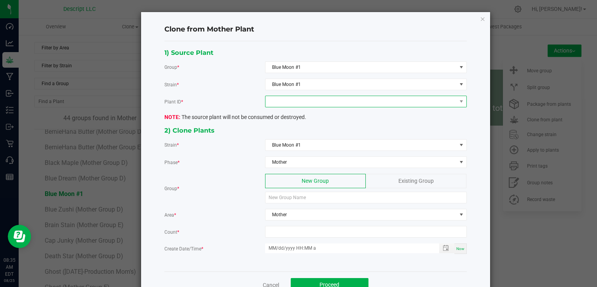
click at [303, 102] on span at bounding box center [361, 101] width 191 height 11
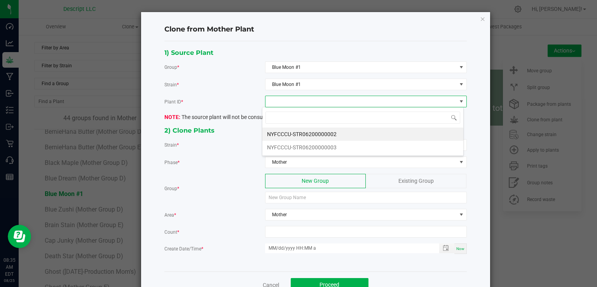
scroll to position [11, 201]
click at [297, 148] on li "NYFCCCU-STR06200000003" at bounding box center [362, 147] width 201 height 13
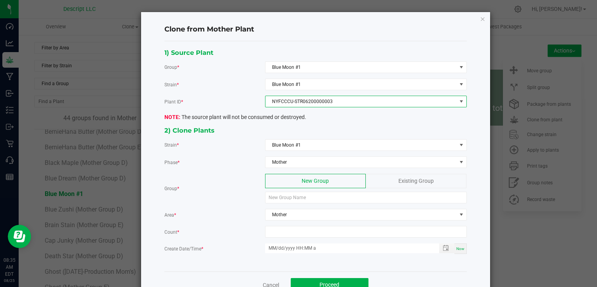
click at [288, 202] on div "2) Clone Plants Strain * Blue Moon #1 Phase * Mother Group * New Group Existing…" at bounding box center [316, 195] width 314 height 140
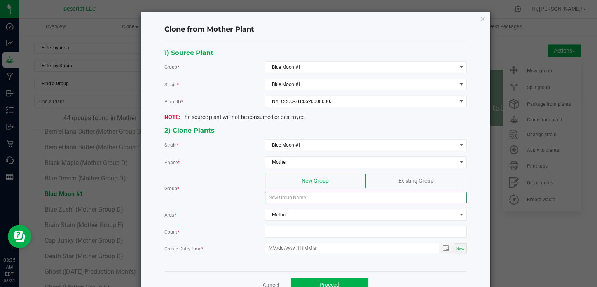
click at [288, 199] on input at bounding box center [366, 198] width 202 height 12
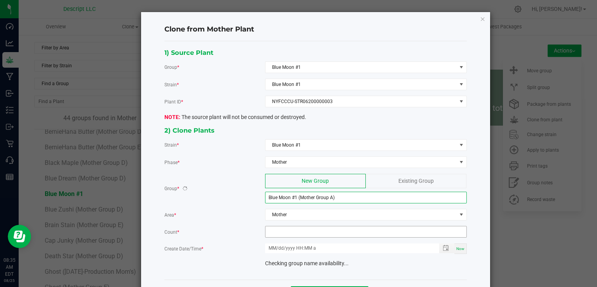
type input "Blue Moon #1 (Mother Group A)"
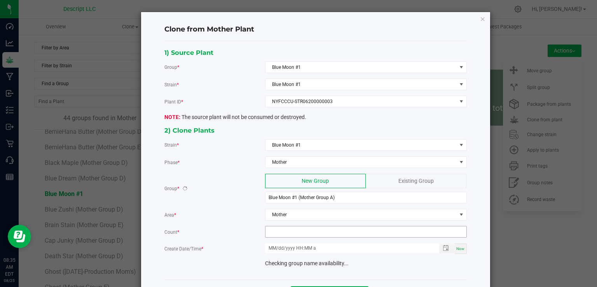
click at [290, 232] on input at bounding box center [366, 231] width 201 height 11
click at [443, 249] on span "Toggle popup" at bounding box center [446, 248] width 6 height 6
type input "12"
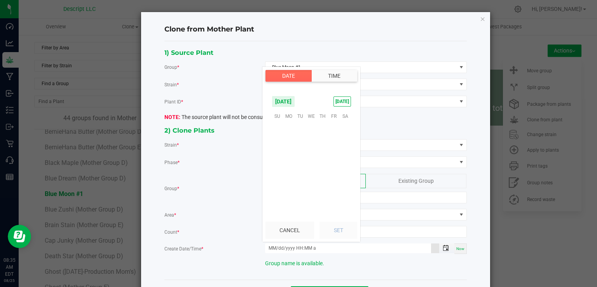
scroll to position [126033, 0]
click at [458, 243] on div "Now" at bounding box center [461, 248] width 12 height 10
type input "[DATE] 8:35 AM"
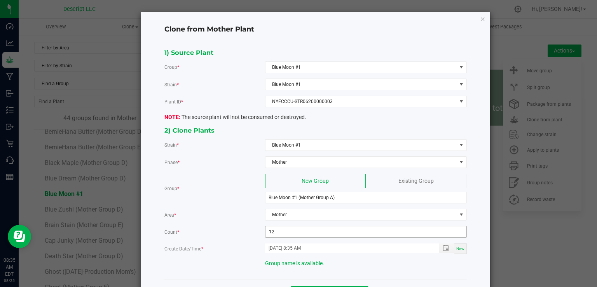
scroll to position [30, 0]
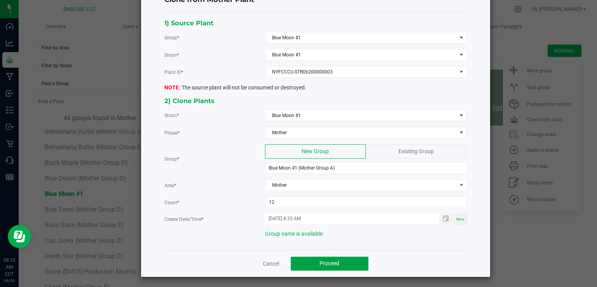
click at [345, 260] on button "Proceed" at bounding box center [330, 264] width 78 height 14
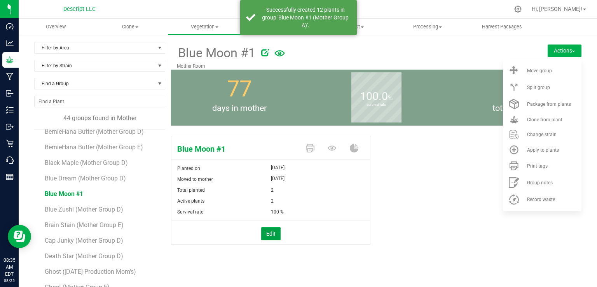
click at [273, 234] on button "Edit" at bounding box center [270, 233] width 19 height 13
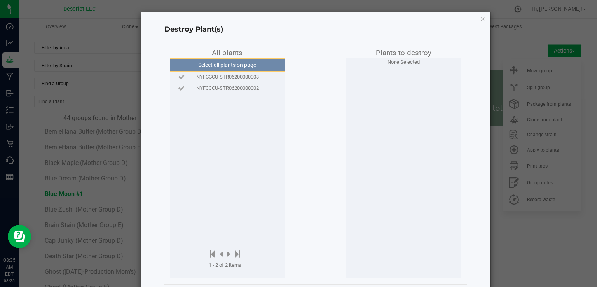
click at [241, 73] on span "NYFCCCU-STR06200000003" at bounding box center [227, 77] width 63 height 8
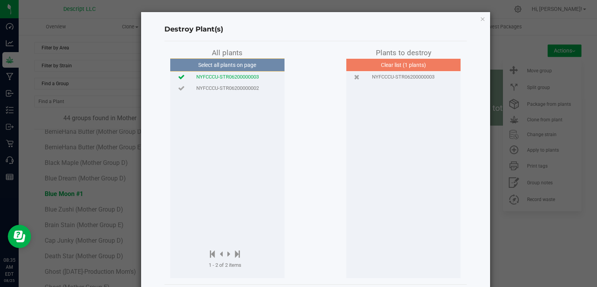
scroll to position [36, 0]
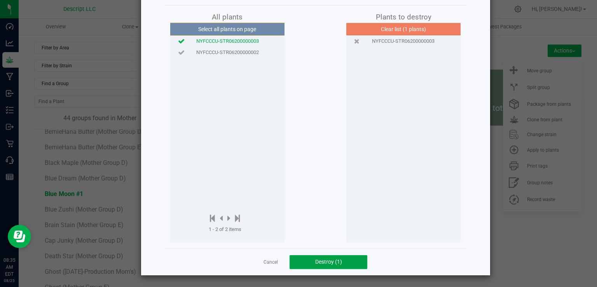
click at [331, 265] on button "Destroy (1)" at bounding box center [329, 262] width 78 height 14
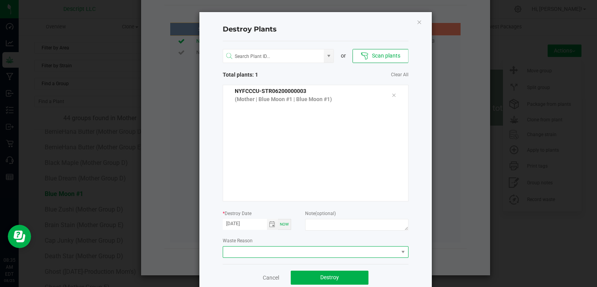
click at [331, 253] on span at bounding box center [310, 252] width 175 height 11
click at [331, 262] on li "Plant Batch Adjustment" at bounding box center [312, 265] width 185 height 13
click at [337, 285] on div "Cancel Destroy" at bounding box center [316, 277] width 186 height 27
click at [338, 280] on button "Destroy" at bounding box center [330, 278] width 78 height 14
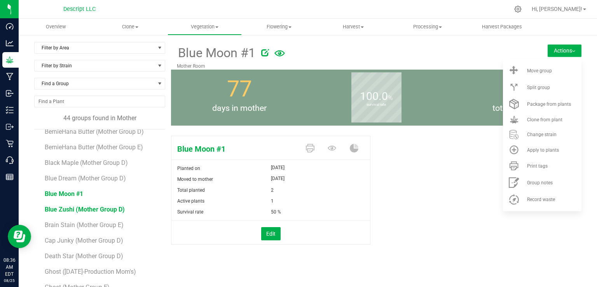
click at [112, 210] on span "Blue Zushi (Mother Group D)" at bounding box center [85, 209] width 80 height 7
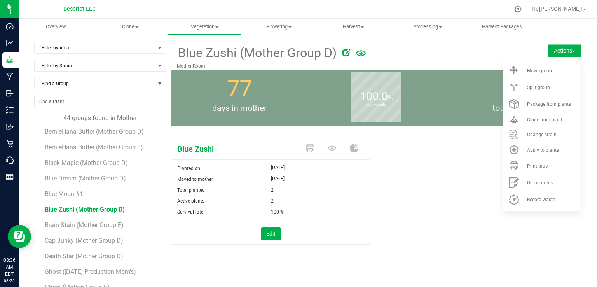
scroll to position [186, 0]
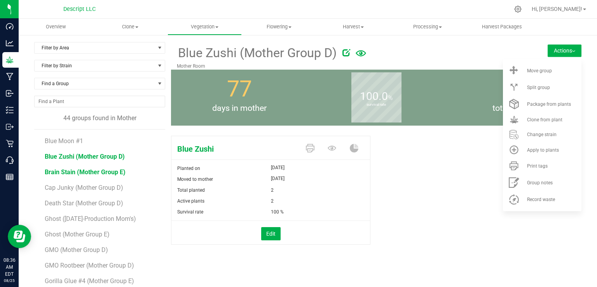
click at [89, 172] on span "Brain Stain (Mother Group E)" at bounding box center [85, 171] width 81 height 7
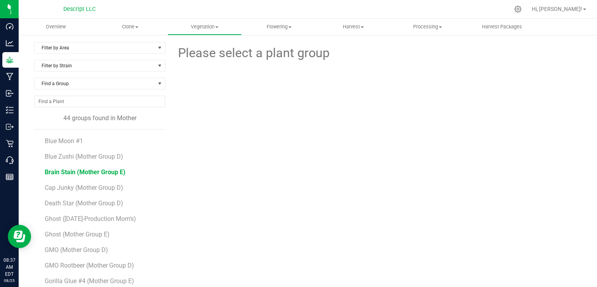
click at [89, 172] on span "Brain Stain (Mother Group E)" at bounding box center [85, 171] width 81 height 7
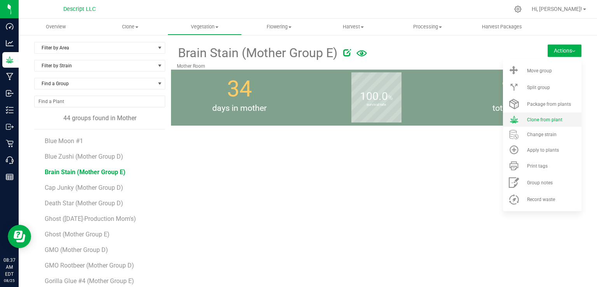
click at [524, 122] on li "Clone from plant" at bounding box center [542, 119] width 79 height 14
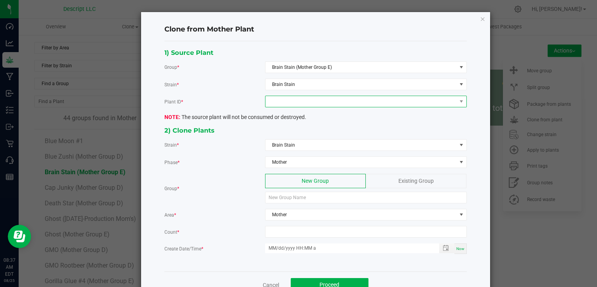
click at [275, 104] on span at bounding box center [361, 101] width 191 height 11
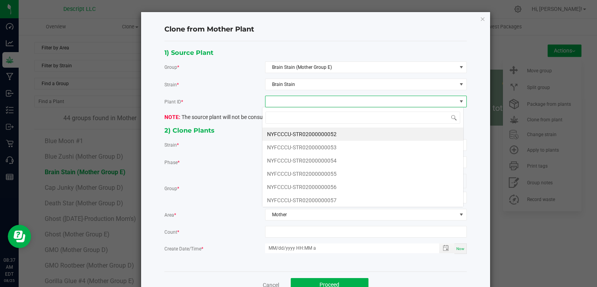
scroll to position [11, 201]
click at [307, 148] on li "NYFCCCU-STR02000000053" at bounding box center [362, 147] width 201 height 13
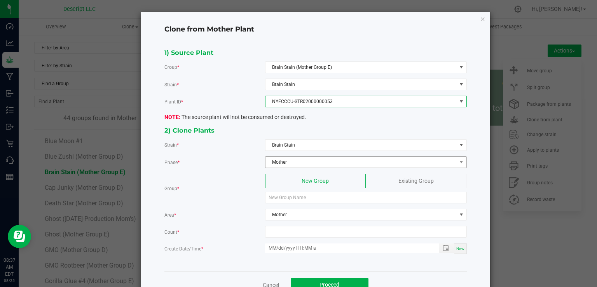
scroll to position [22, 0]
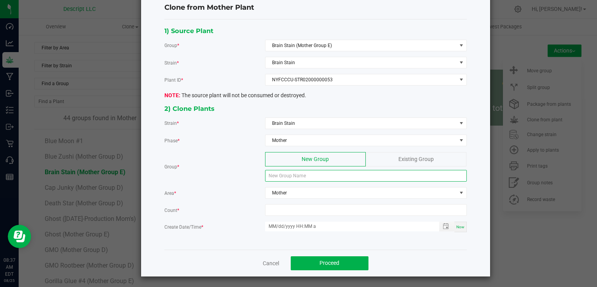
click at [291, 179] on input at bounding box center [366, 176] width 202 height 12
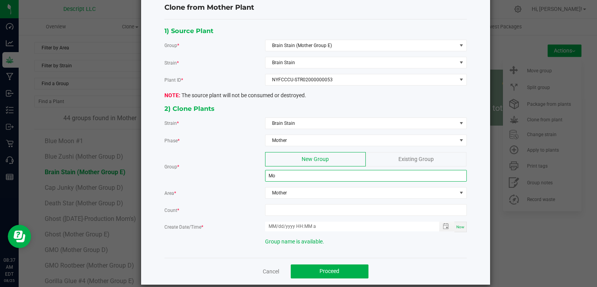
type input "M"
type input "Brain Stain (Mother Group F)"
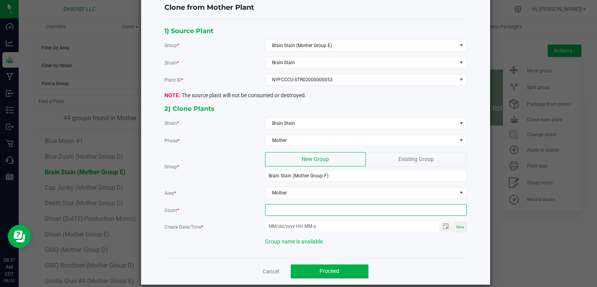
click at [300, 210] on input at bounding box center [366, 210] width 201 height 11
type input "12"
click at [457, 229] on div "Now" at bounding box center [461, 227] width 12 height 10
type input "[DATE] 8:37 AM"
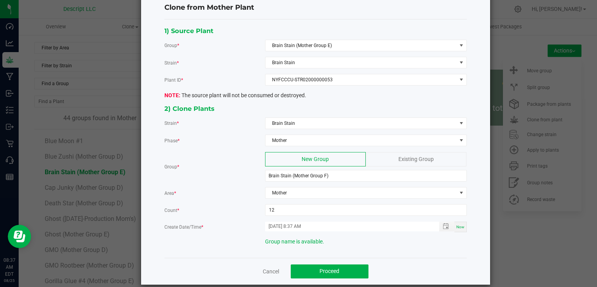
scroll to position [30, 0]
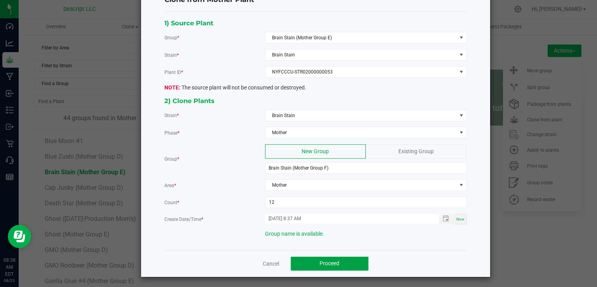
click at [344, 257] on button "Proceed" at bounding box center [330, 264] width 78 height 14
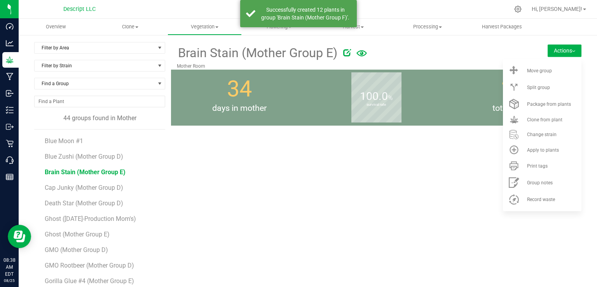
click at [420, 186] on div "Brain Stain (Mother Group E) [GEOGRAPHIC_DATA] Actions Move group Split group 34" at bounding box center [376, 183] width 411 height 282
click at [434, 150] on div "Brain Stain (Mother Group E) [GEOGRAPHIC_DATA] Actions Move group Split group 34" at bounding box center [376, 183] width 411 height 282
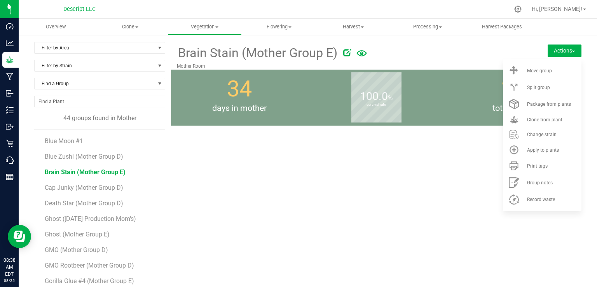
click at [452, 49] on div at bounding box center [428, 52] width 170 height 16
click at [524, 52] on div "Brain Stain (Mother Group E) [GEOGRAPHIC_DATA] Actions Move group Split group" at bounding box center [376, 56] width 411 height 28
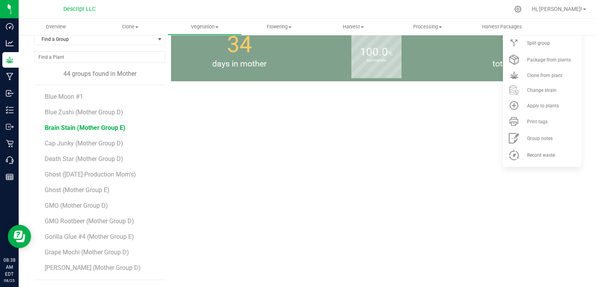
scroll to position [0, 0]
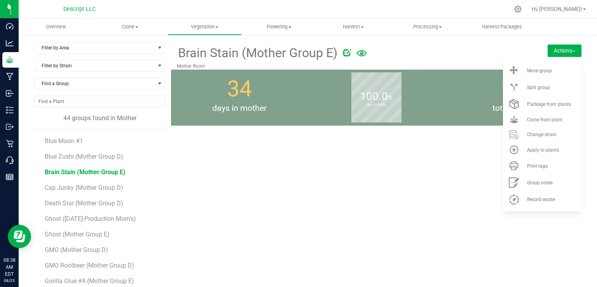
click at [121, 170] on span "Brain Stain (Mother Group E)" at bounding box center [85, 171] width 81 height 7
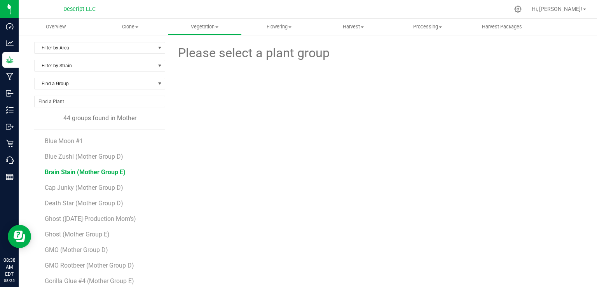
click at [100, 170] on span "Brain Stain (Mother Group E)" at bounding box center [85, 171] width 81 height 7
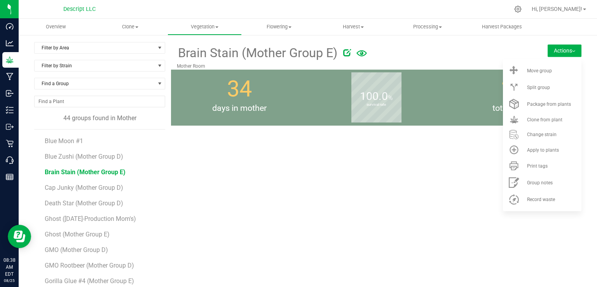
click at [439, 77] on div "100.0 % survival rate" at bounding box center [376, 98] width 137 height 56
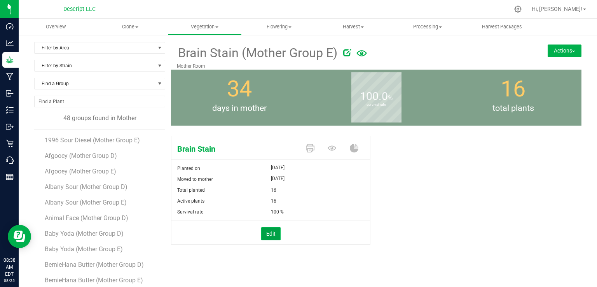
click at [266, 232] on button "Edit" at bounding box center [270, 233] width 19 height 13
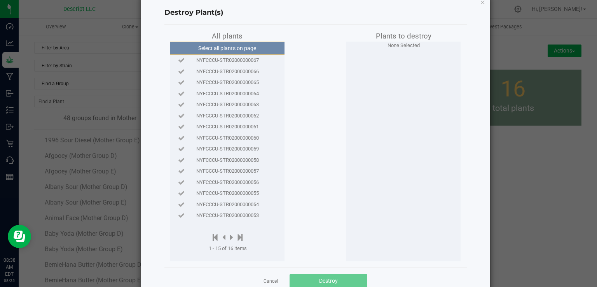
scroll to position [19, 0]
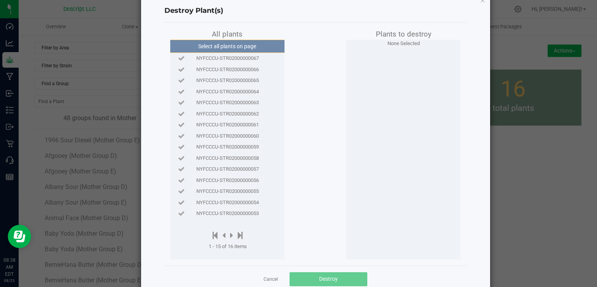
click at [242, 215] on span "NYFCCCU-STR02000000053" at bounding box center [227, 214] width 63 height 8
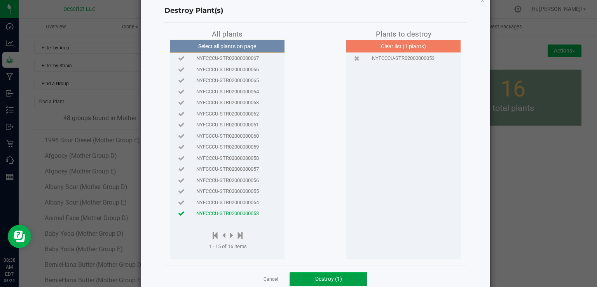
click at [327, 277] on span "Destroy (1)" at bounding box center [328, 279] width 27 height 6
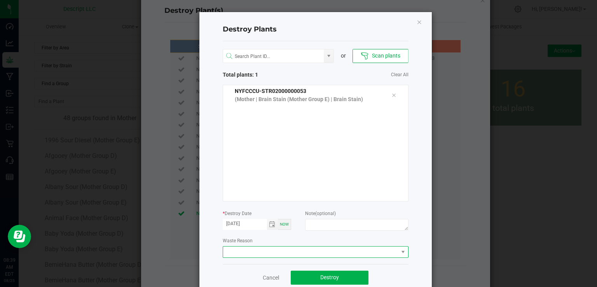
click at [325, 249] on span at bounding box center [310, 252] width 175 height 11
click at [310, 267] on li "Plant Batch Adjustment" at bounding box center [312, 265] width 185 height 13
